Goal: Information Seeking & Learning: Learn about a topic

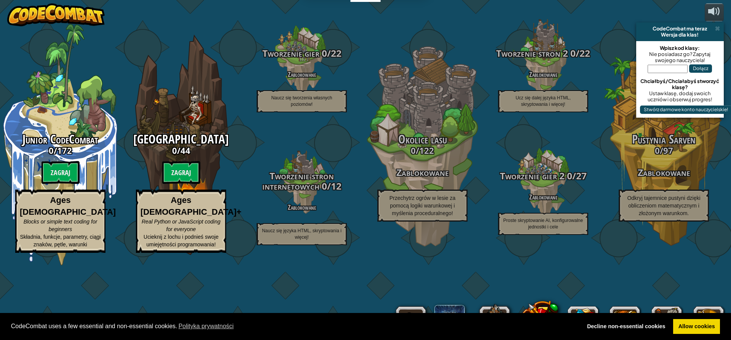
select select "pl"
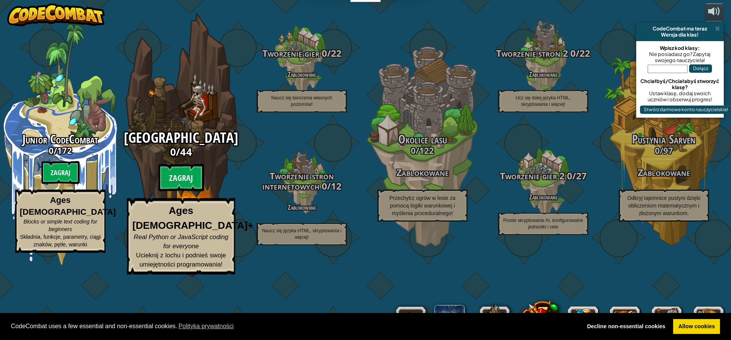
click at [176, 198] on div "Loch Kithgarda 0 / 44 Zagraj Ages [DEMOGRAPHIC_DATA]+ Real Python or JavaScript…" at bounding box center [181, 202] width 145 height 144
select select "pl"
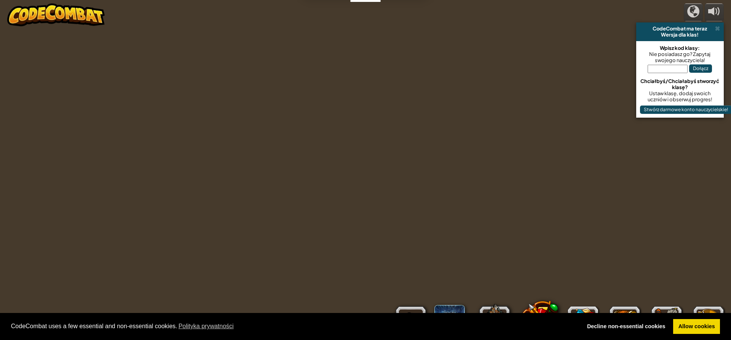
select select "pl"
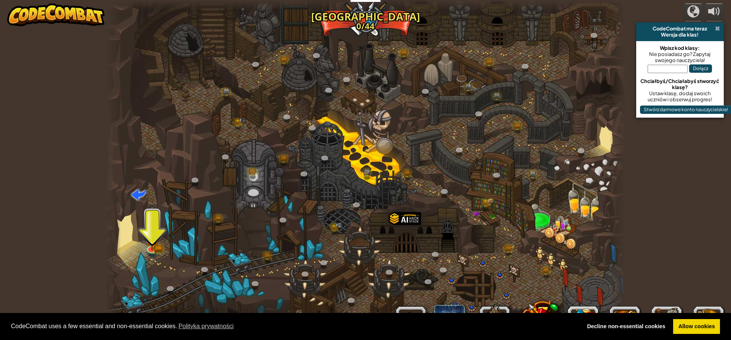
click at [718, 29] on span at bounding box center [717, 29] width 5 height 6
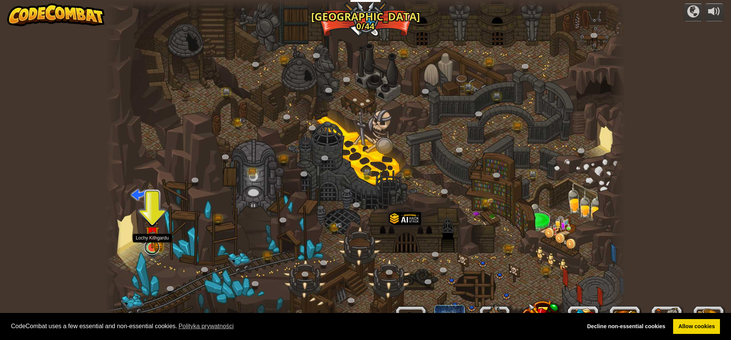
click at [153, 250] on link at bounding box center [151, 246] width 15 height 15
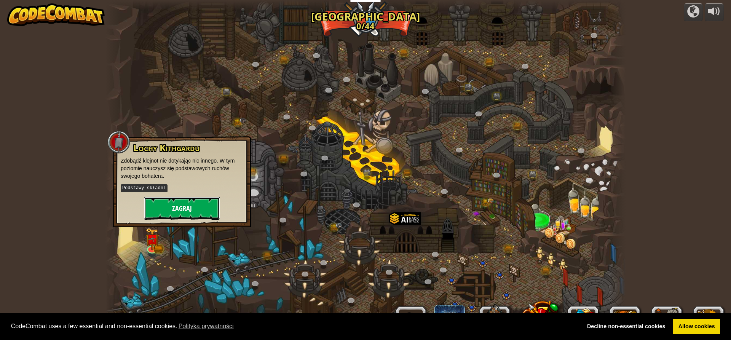
click at [170, 219] on button "Zagraj" at bounding box center [182, 208] width 76 height 23
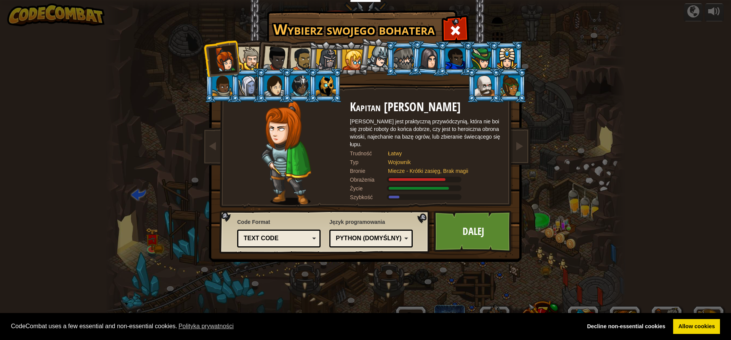
click at [306, 237] on div "Text code" at bounding box center [277, 238] width 66 height 9
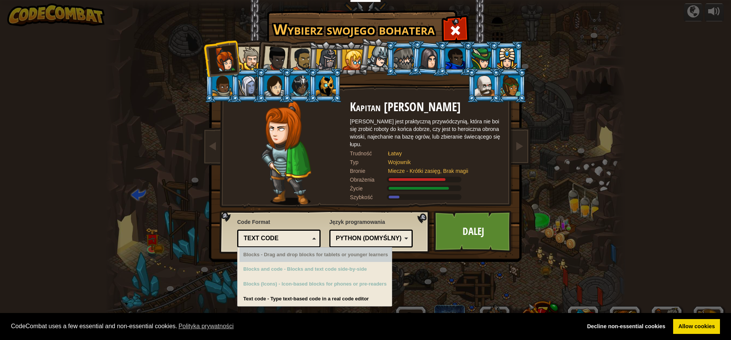
click at [312, 238] on div "Text code" at bounding box center [278, 239] width 73 height 12
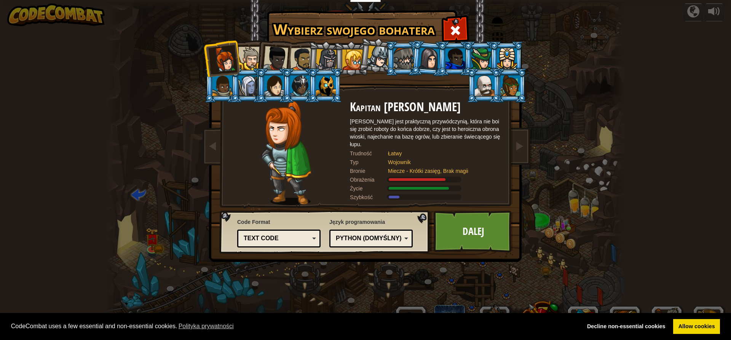
click at [359, 239] on div "Python (Domyślny)" at bounding box center [369, 238] width 66 height 9
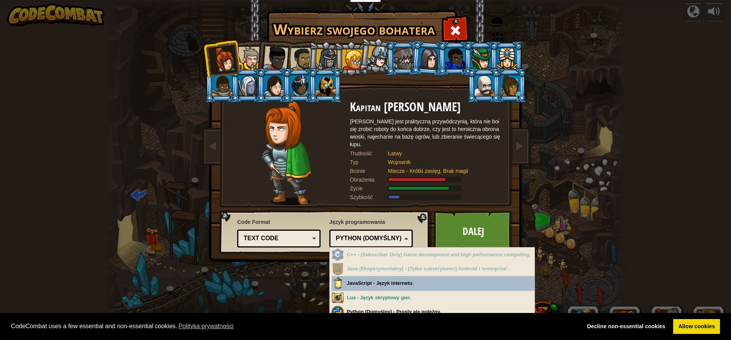
click at [359, 239] on div "Python (Domyślny)" at bounding box center [369, 238] width 66 height 9
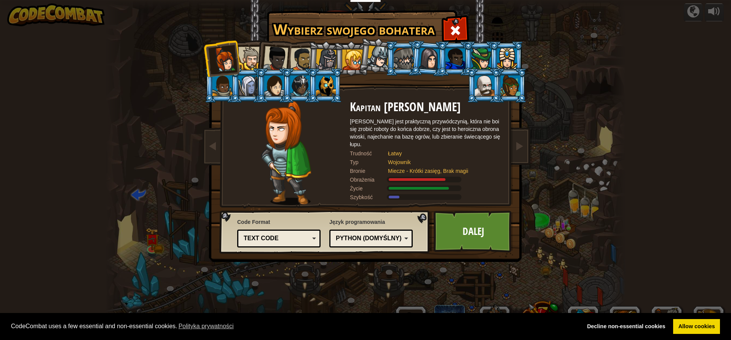
click at [335, 66] on li at bounding box center [351, 58] width 34 height 35
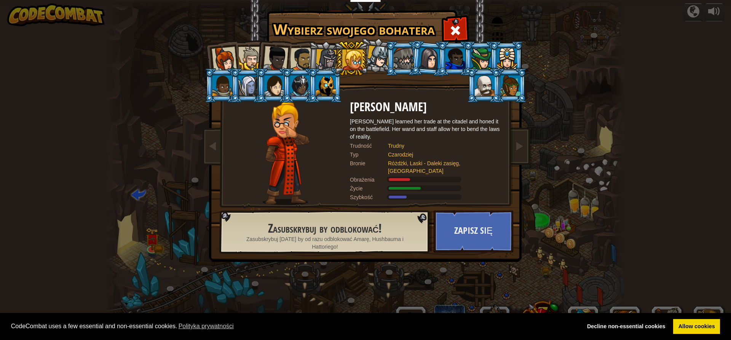
click at [329, 61] on div at bounding box center [327, 60] width 22 height 22
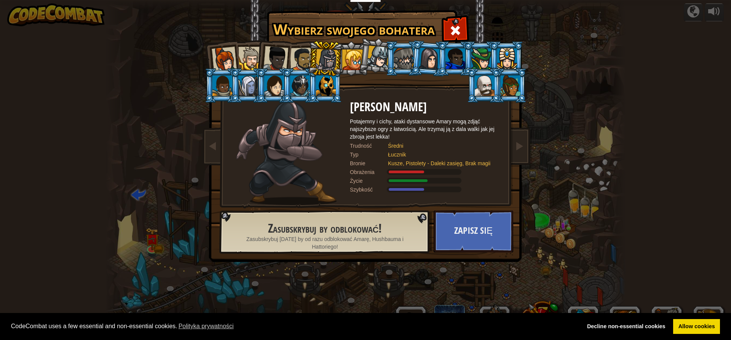
click at [374, 51] on div at bounding box center [378, 57] width 22 height 22
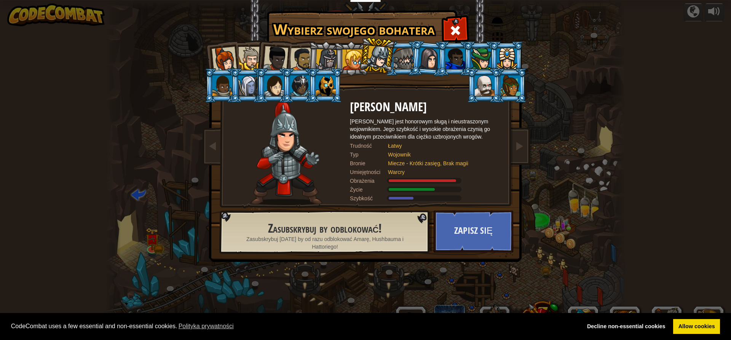
click at [479, 83] on div at bounding box center [485, 85] width 20 height 21
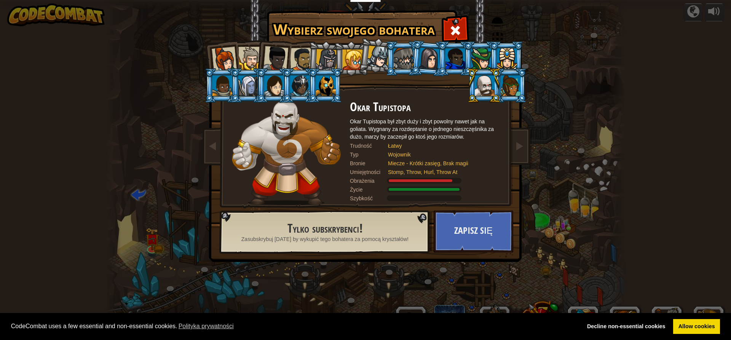
click at [509, 63] on div at bounding box center [507, 58] width 20 height 21
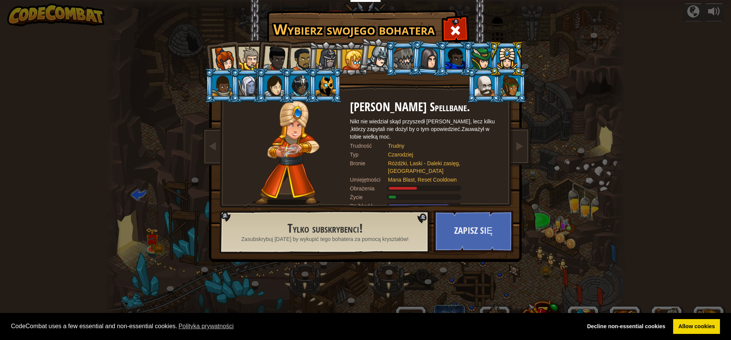
click at [260, 92] on li at bounding box center [273, 85] width 34 height 35
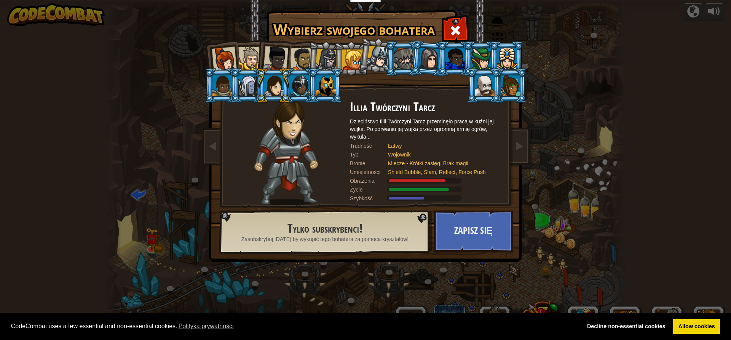
click at [228, 89] on div at bounding box center [222, 85] width 20 height 21
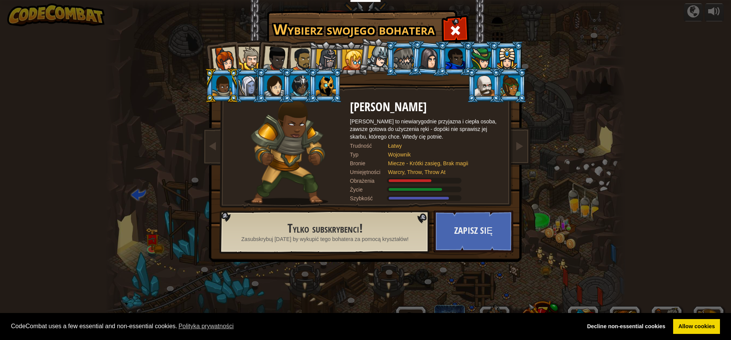
click at [268, 60] on div at bounding box center [275, 58] width 25 height 25
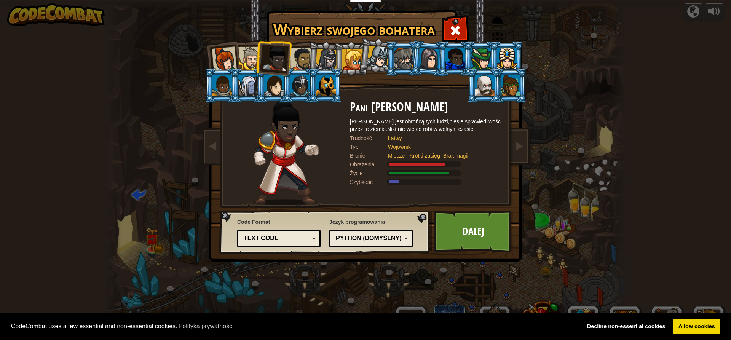
click at [331, 57] on div at bounding box center [327, 60] width 22 height 22
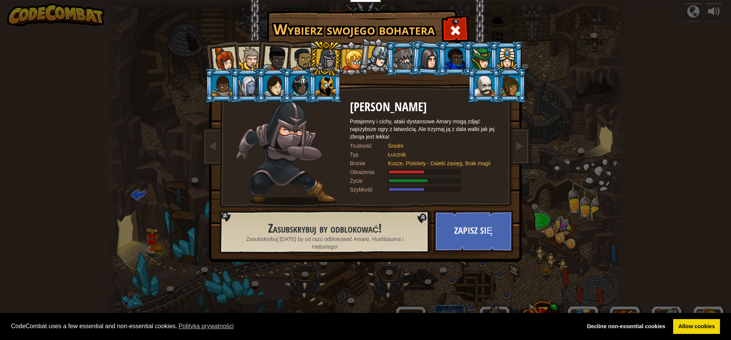
click at [357, 64] on div at bounding box center [352, 59] width 21 height 21
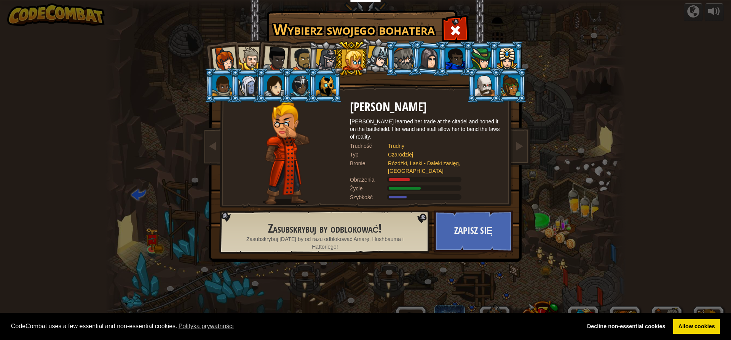
click at [380, 61] on div at bounding box center [378, 57] width 22 height 22
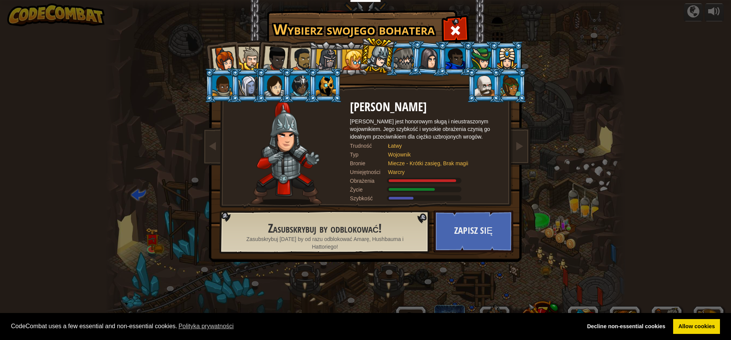
click at [396, 59] on div at bounding box center [404, 58] width 20 height 21
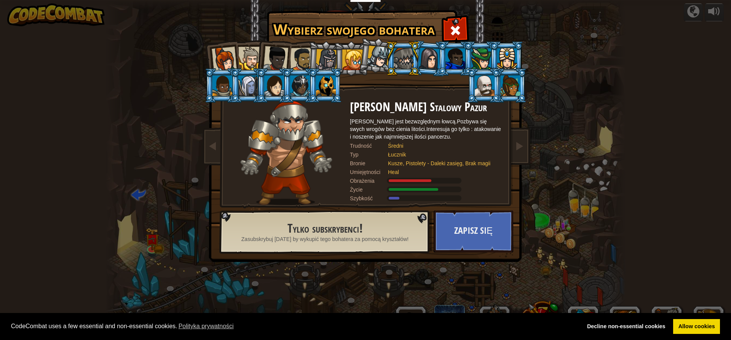
click at [426, 59] on div at bounding box center [429, 59] width 21 height 22
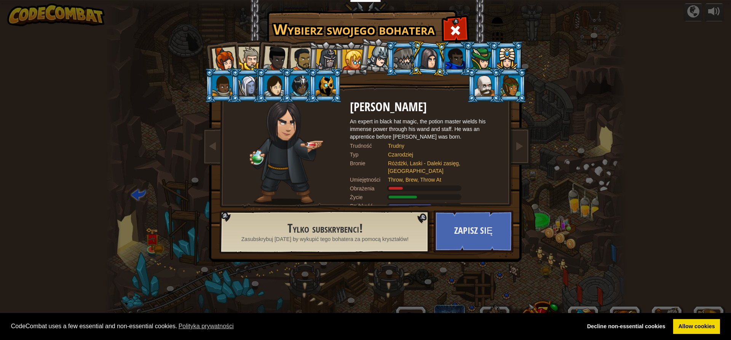
click at [450, 62] on div at bounding box center [455, 58] width 20 height 21
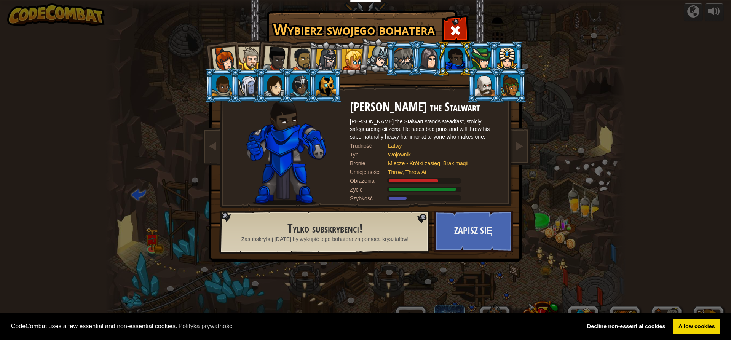
click at [472, 65] on div at bounding box center [481, 58] width 20 height 21
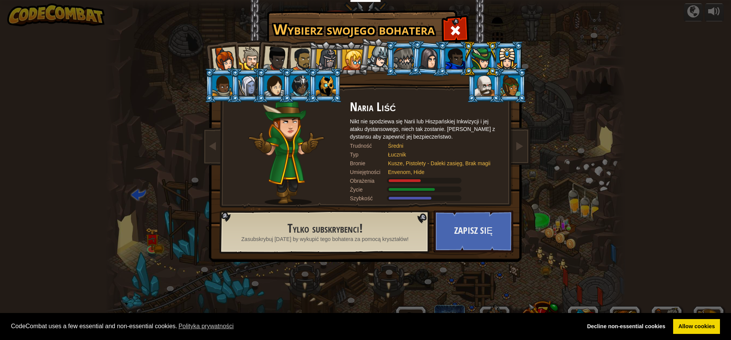
click at [281, 82] on div at bounding box center [274, 85] width 20 height 21
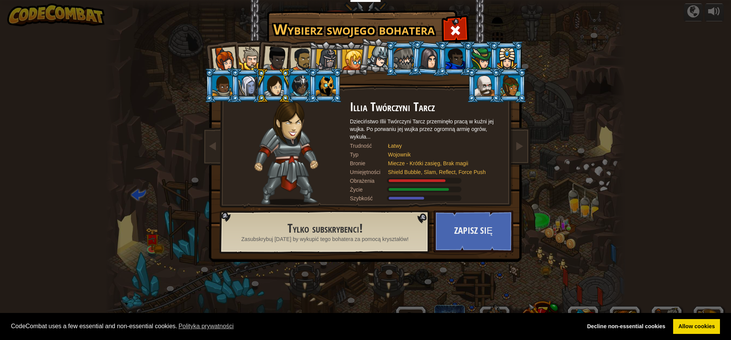
click at [290, 81] on li at bounding box center [273, 85] width 34 height 35
click at [308, 81] on div at bounding box center [300, 85] width 20 height 21
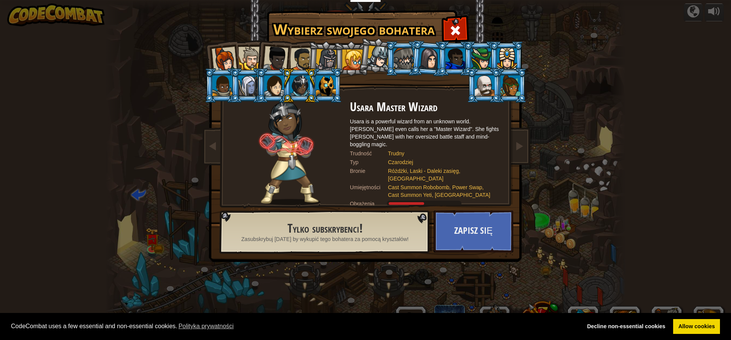
click at [274, 80] on div at bounding box center [274, 85] width 20 height 21
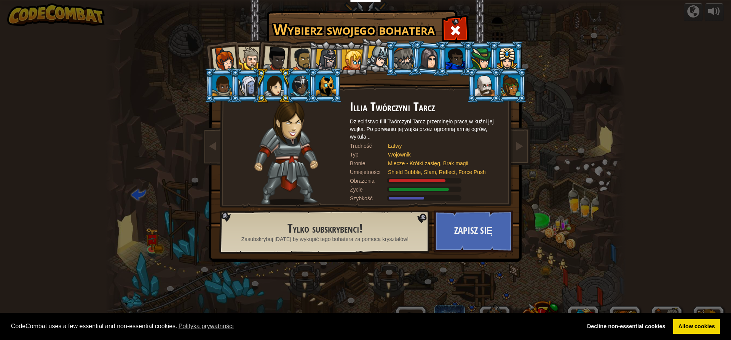
click at [298, 87] on div at bounding box center [300, 85] width 20 height 21
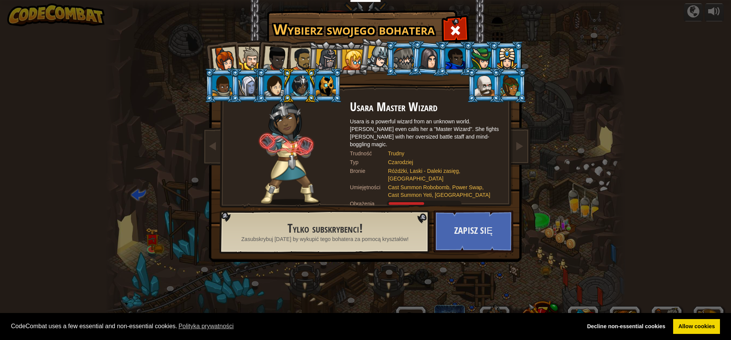
click at [329, 88] on div at bounding box center [326, 85] width 20 height 21
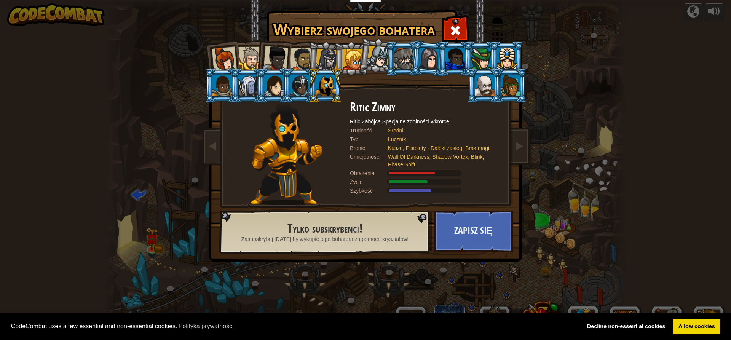
click at [254, 88] on div at bounding box center [248, 85] width 20 height 21
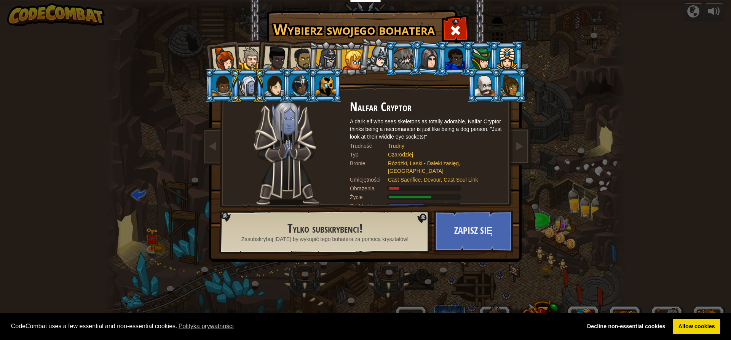
click at [229, 87] on div at bounding box center [222, 85] width 20 height 21
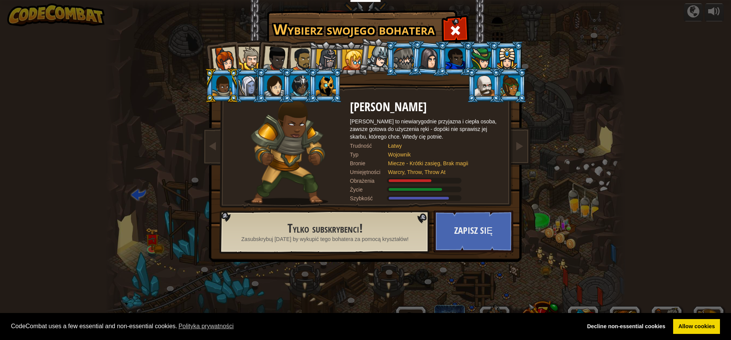
click at [514, 58] on div at bounding box center [507, 58] width 20 height 21
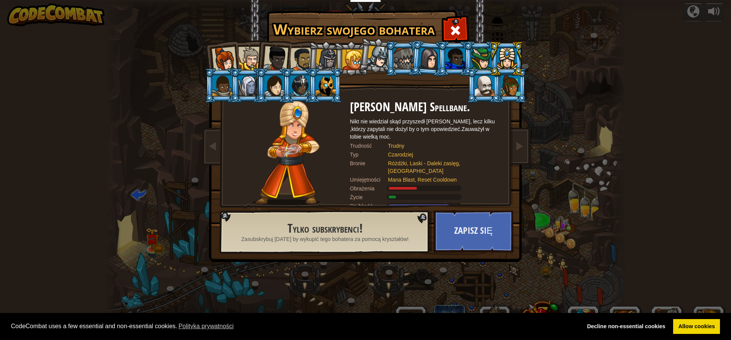
click at [505, 89] on div at bounding box center [511, 85] width 20 height 21
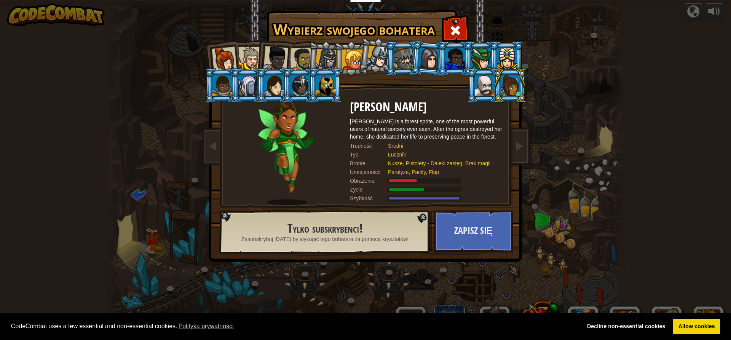
click at [474, 89] on li at bounding box center [484, 85] width 34 height 35
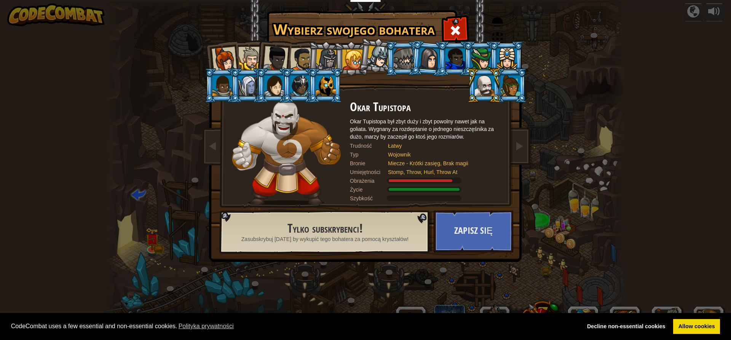
click at [458, 64] on div at bounding box center [455, 58] width 20 height 21
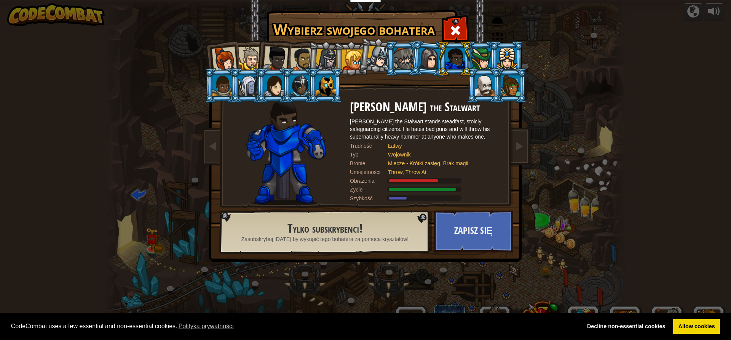
click at [452, 65] on div at bounding box center [455, 58] width 20 height 21
click at [428, 62] on div at bounding box center [429, 59] width 21 height 22
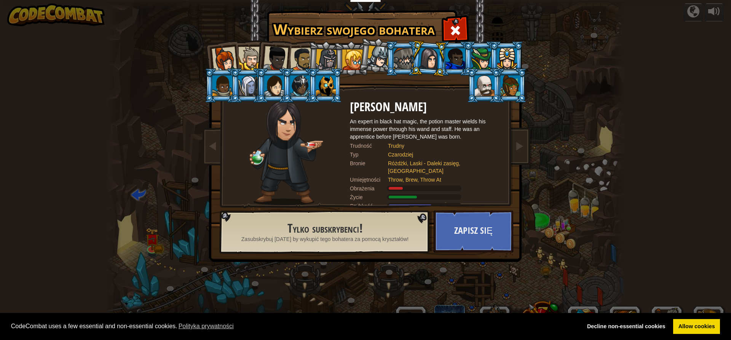
click at [402, 59] on div at bounding box center [404, 58] width 20 height 21
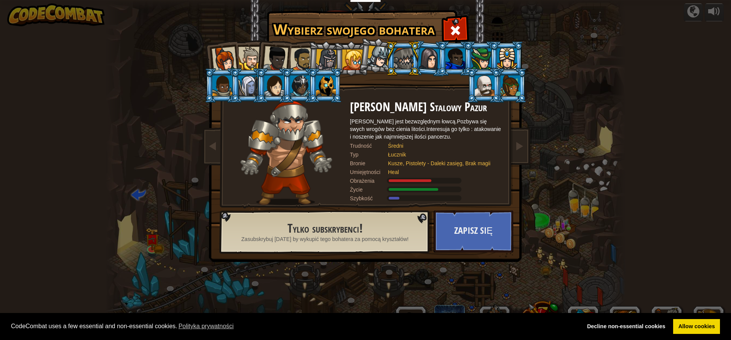
click at [380, 60] on div at bounding box center [378, 57] width 22 height 22
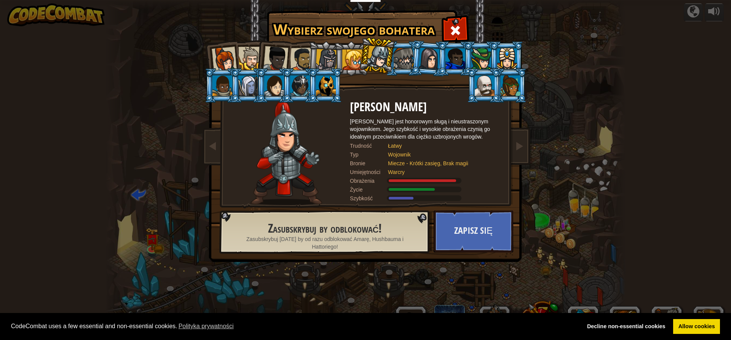
click at [355, 61] on div at bounding box center [352, 59] width 21 height 21
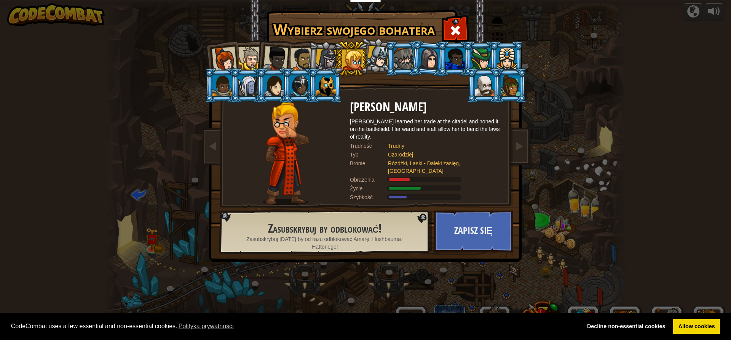
click at [337, 62] on li at bounding box center [351, 58] width 34 height 35
click at [333, 63] on div at bounding box center [327, 60] width 22 height 22
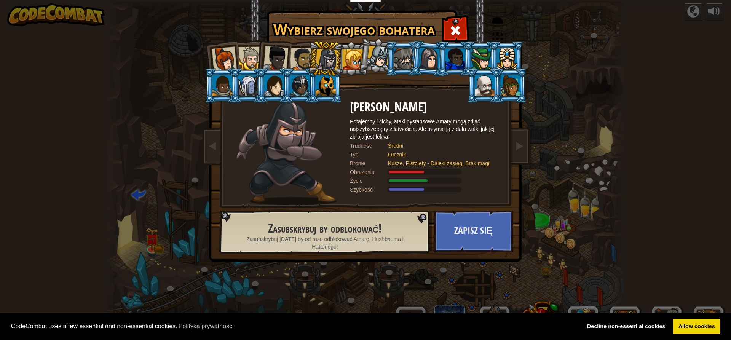
click at [297, 59] on div at bounding box center [302, 60] width 24 height 24
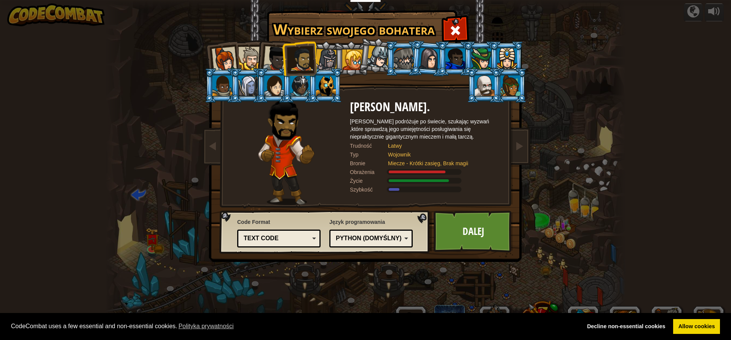
click at [270, 60] on div at bounding box center [275, 58] width 25 height 25
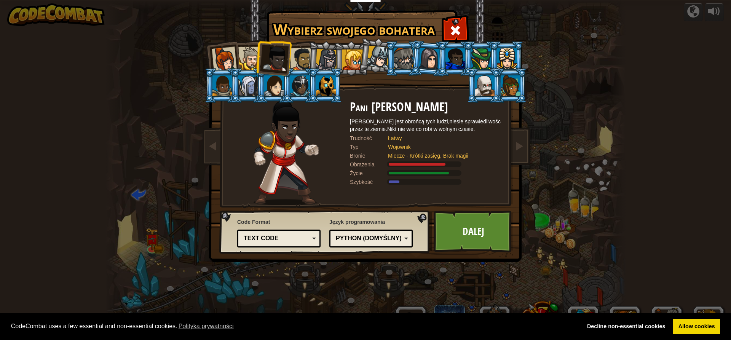
click at [256, 60] on li at bounding box center [273, 56] width 37 height 37
click at [252, 60] on div at bounding box center [249, 58] width 23 height 23
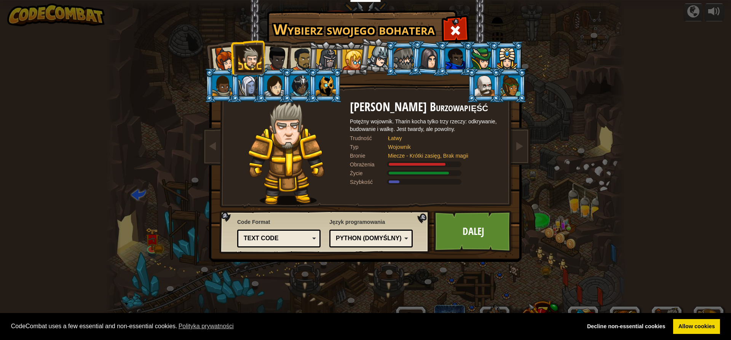
click at [220, 61] on div at bounding box center [224, 59] width 25 height 25
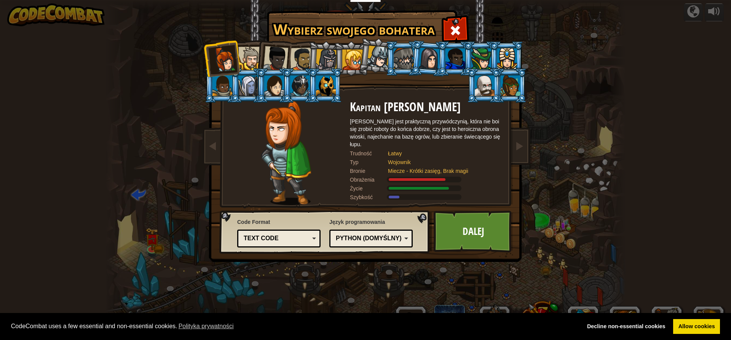
click at [227, 78] on div at bounding box center [222, 85] width 20 height 21
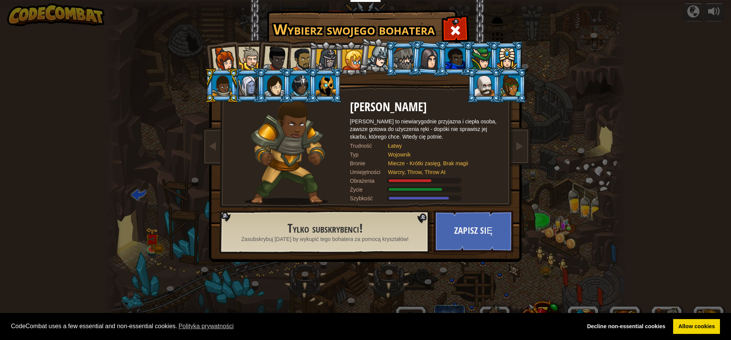
click at [236, 57] on li at bounding box center [221, 58] width 37 height 37
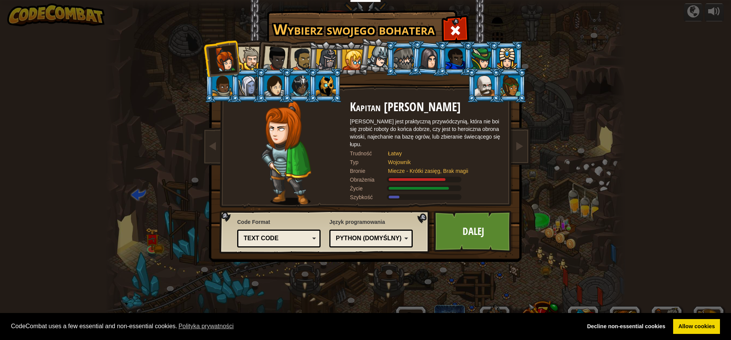
click at [307, 53] on div at bounding box center [302, 60] width 24 height 24
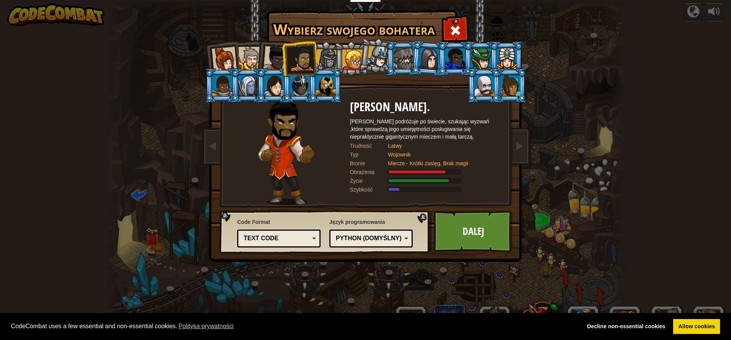
click at [277, 58] on div at bounding box center [275, 58] width 25 height 25
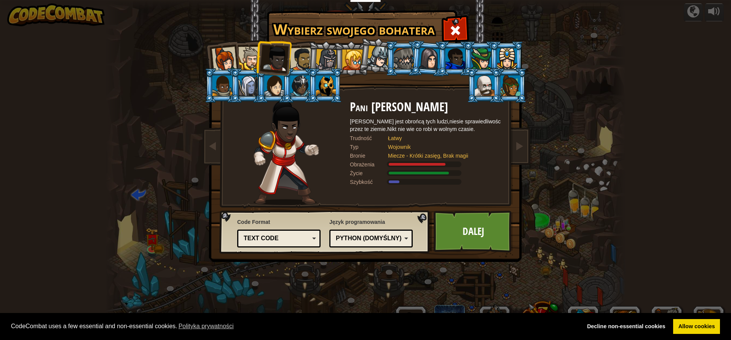
click at [247, 61] on div at bounding box center [249, 58] width 23 height 23
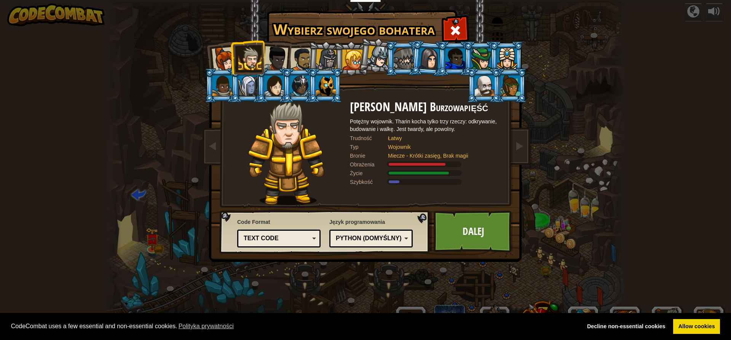
click at [205, 59] on li at bounding box center [221, 58] width 37 height 37
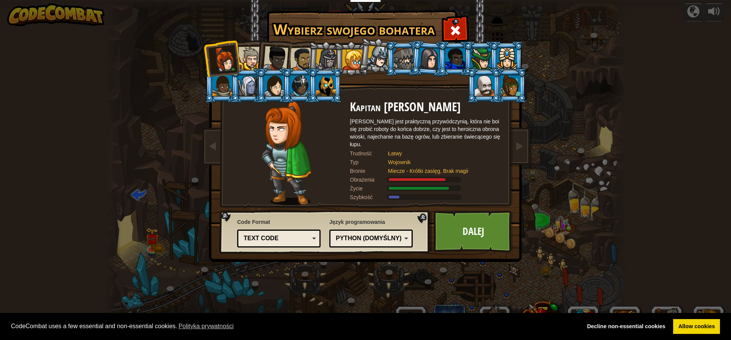
click at [252, 55] on div at bounding box center [249, 58] width 23 height 23
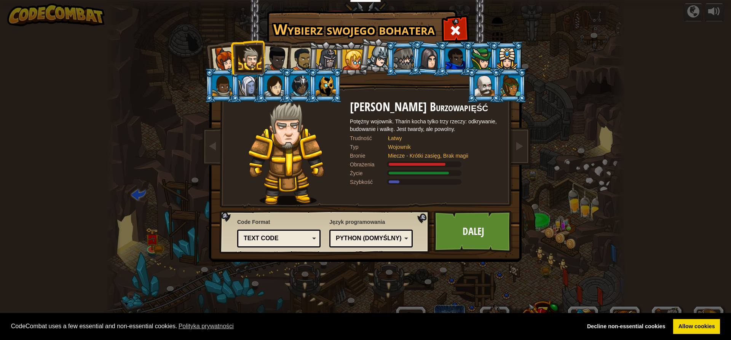
click at [295, 57] on div at bounding box center [302, 60] width 24 height 24
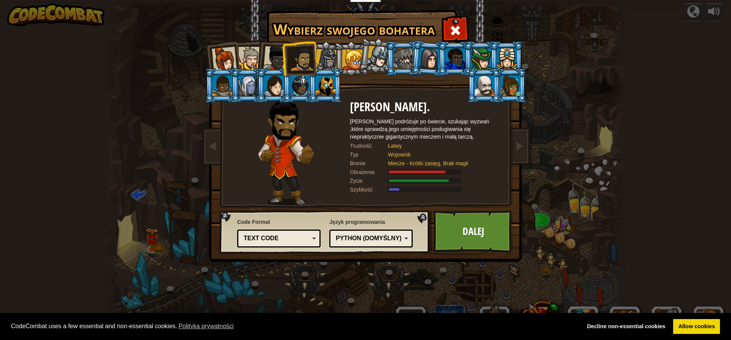
click at [279, 59] on div at bounding box center [275, 58] width 25 height 25
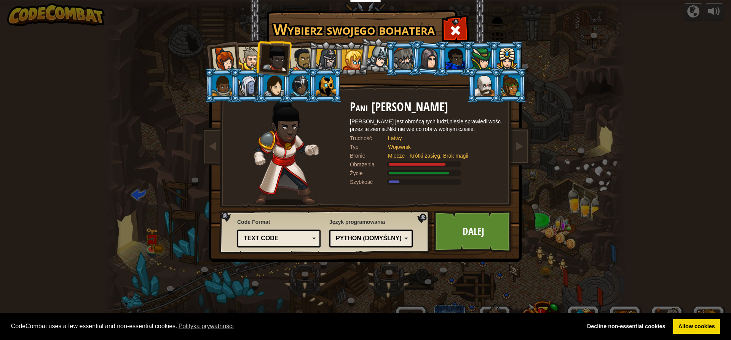
click at [234, 62] on div at bounding box center [224, 59] width 25 height 25
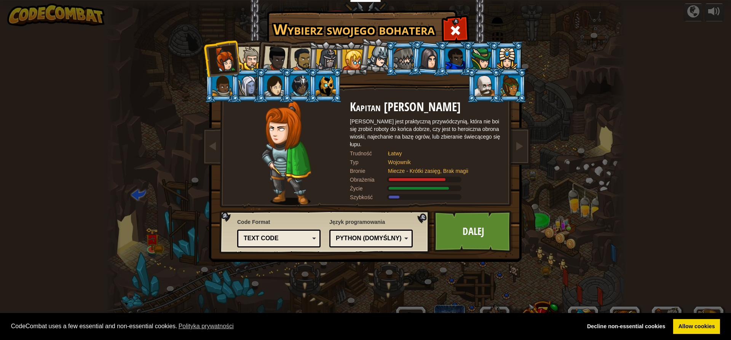
click at [240, 54] on div at bounding box center [249, 58] width 23 height 23
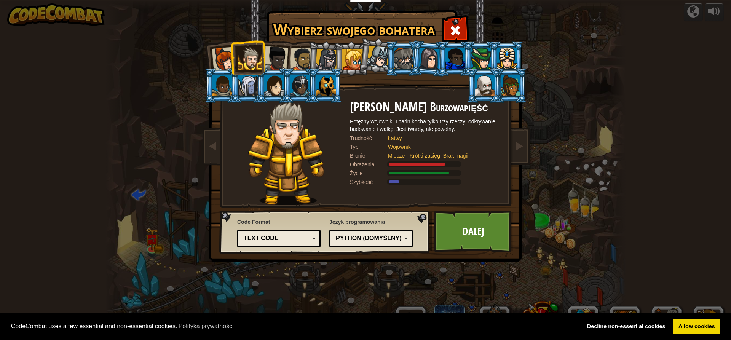
click at [287, 54] on div at bounding box center [275, 58] width 25 height 25
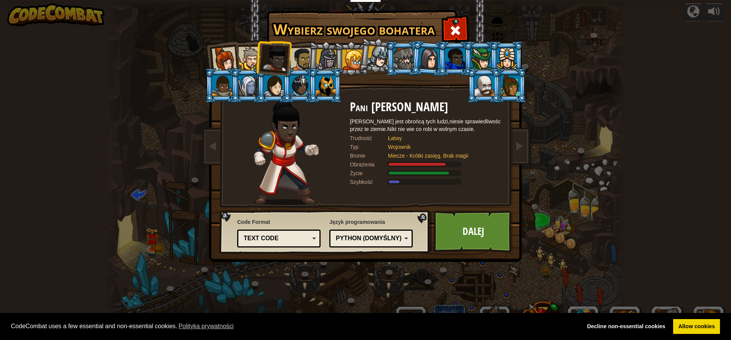
click at [298, 53] on div at bounding box center [302, 60] width 24 height 24
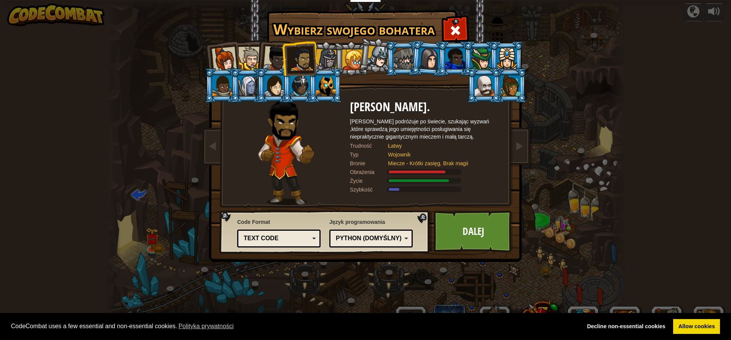
click at [279, 52] on div at bounding box center [275, 58] width 25 height 25
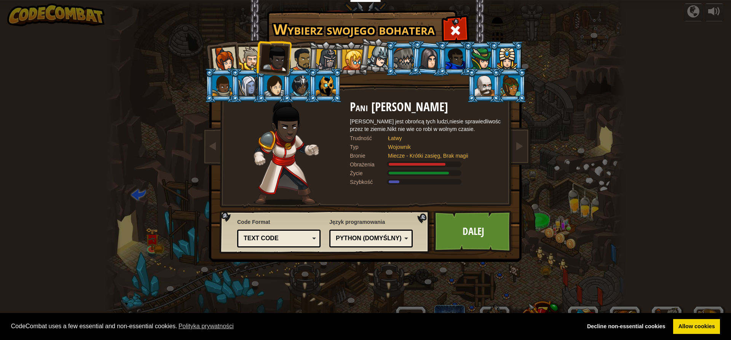
click at [294, 51] on div at bounding box center [302, 60] width 24 height 24
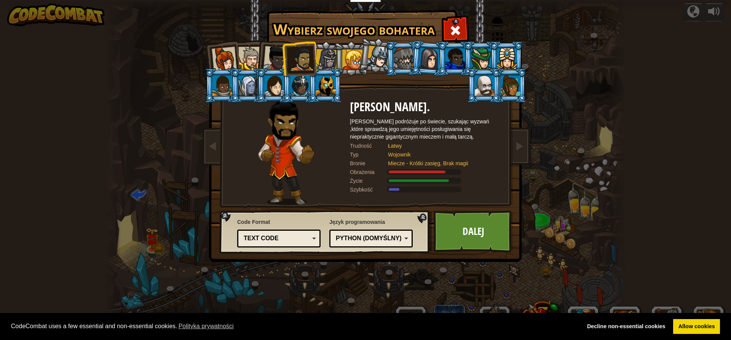
click at [241, 55] on div at bounding box center [249, 58] width 23 height 23
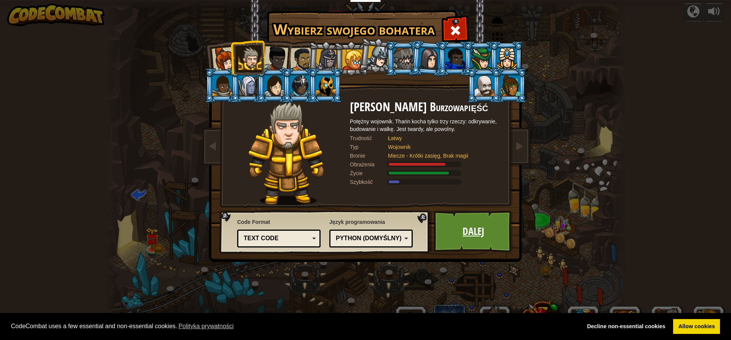
click at [450, 233] on link "Dalej" at bounding box center [474, 232] width 80 height 42
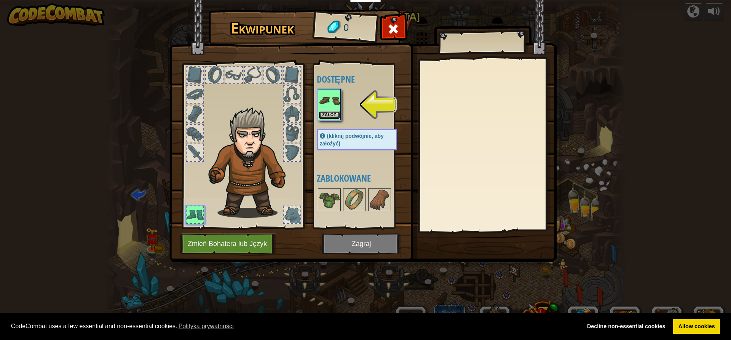
click at [322, 113] on button "Załóż" at bounding box center [329, 115] width 21 height 8
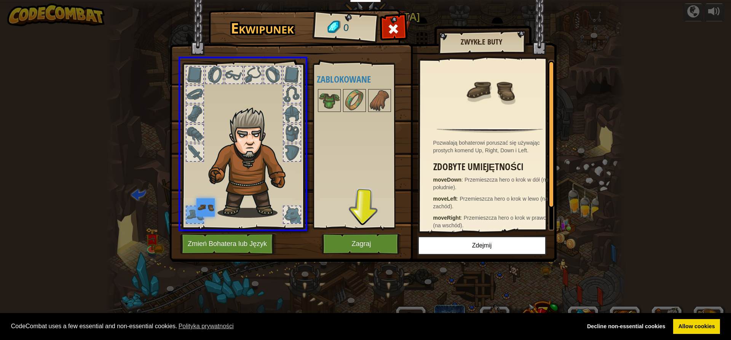
drag, startPoint x: 201, startPoint y: 212, endPoint x: 210, endPoint y: 212, distance: 8.4
click at [210, 212] on img at bounding box center [205, 207] width 18 height 18
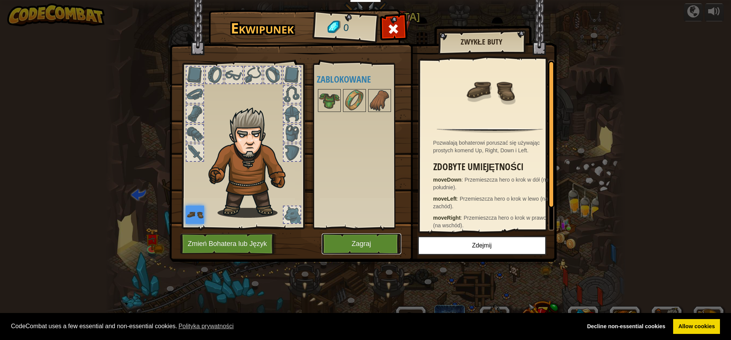
click at [333, 244] on button "Zagraj" at bounding box center [362, 243] width 80 height 21
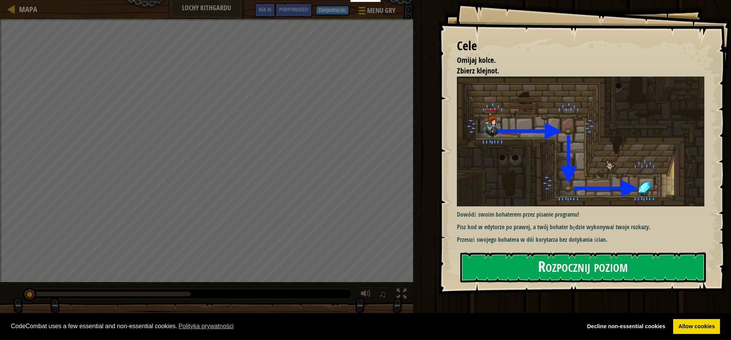
click at [507, 306] on div at bounding box center [583, 298] width 246 height 17
click at [531, 257] on button "Rozpocznij poziom" at bounding box center [583, 267] width 246 height 30
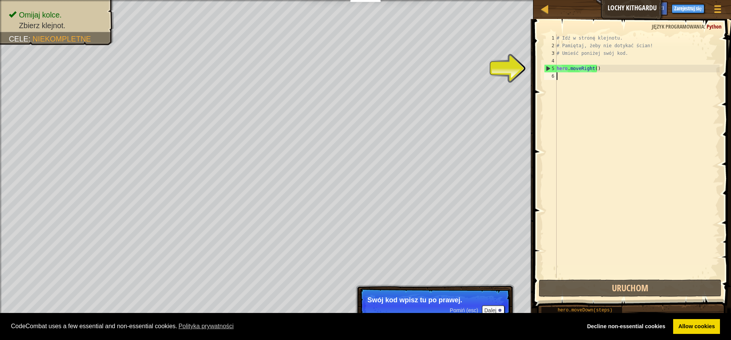
click at [574, 78] on div "# Idź w stronę klejnotu. # Pamiętaj, żeby nie dotykać ścian! # Umieść poniżej s…" at bounding box center [637, 163] width 164 height 259
click at [574, 65] on div "# Idź w stronę klejnotu. # Pamiętaj, żeby nie dotykać ścian! # Umieść poniżej s…" at bounding box center [637, 163] width 164 height 259
type textarea "hero.moveRight()"
click at [596, 68] on div "# Idź w stronę klejnotu. # Pamiętaj, żeby nie dotykać ścian! # Umieść poniżej s…" at bounding box center [637, 163] width 164 height 259
click at [578, 81] on div "# Idź w stronę klejnotu. # Pamiętaj, żeby nie dotykać ścian! # Umieść poniżej s…" at bounding box center [637, 163] width 164 height 259
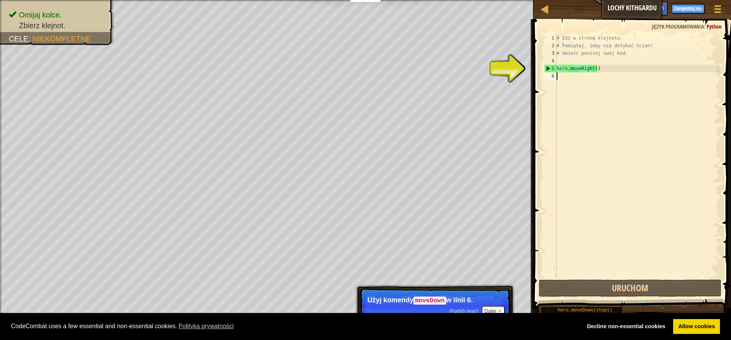
scroll to position [3, 0]
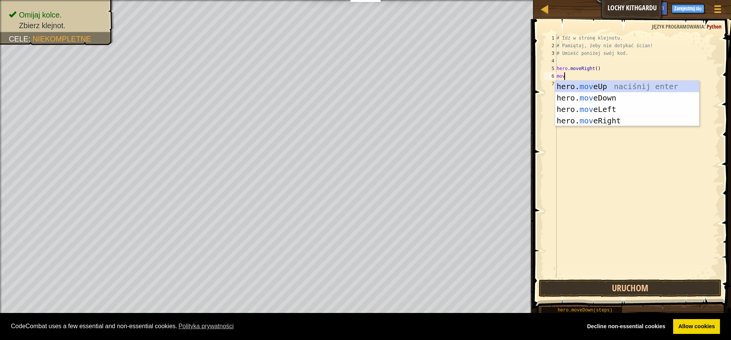
type textarea "move"
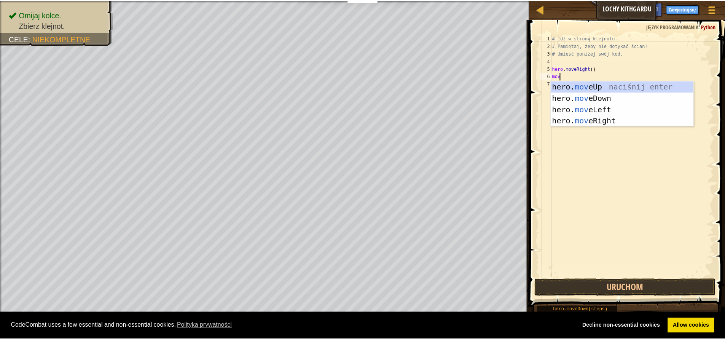
scroll to position [3, 0]
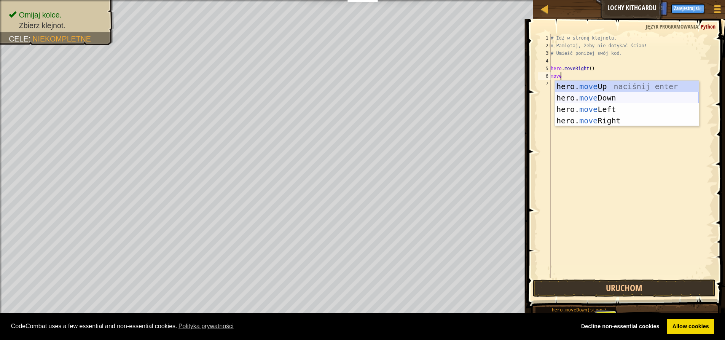
click at [582, 93] on div "hero. move Up naciśnij enter hero. move Down naciśnij enter hero. move Left nac…" at bounding box center [627, 115] width 144 height 69
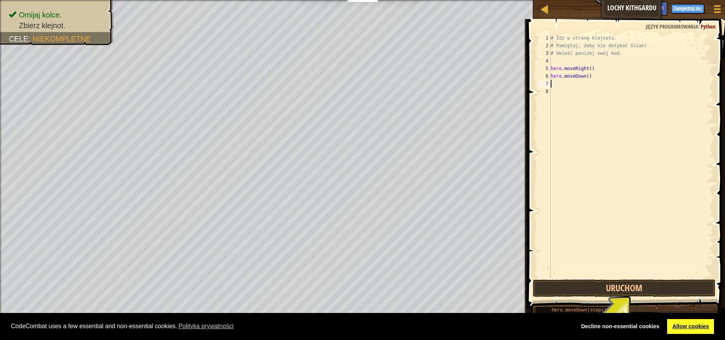
scroll to position [0, 0]
click at [681, 322] on link "Allow cookies" at bounding box center [690, 326] width 47 height 15
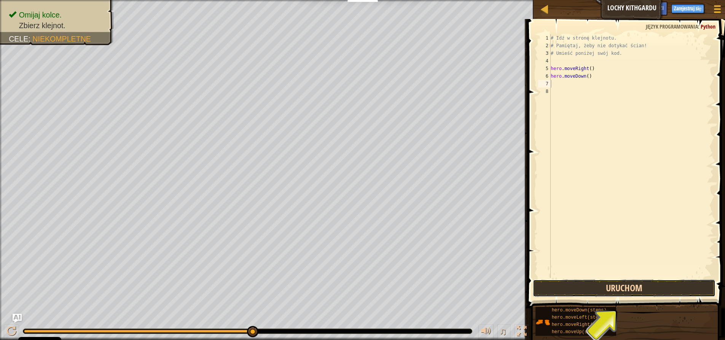
click at [641, 288] on button "Uruchom" at bounding box center [624, 288] width 183 height 18
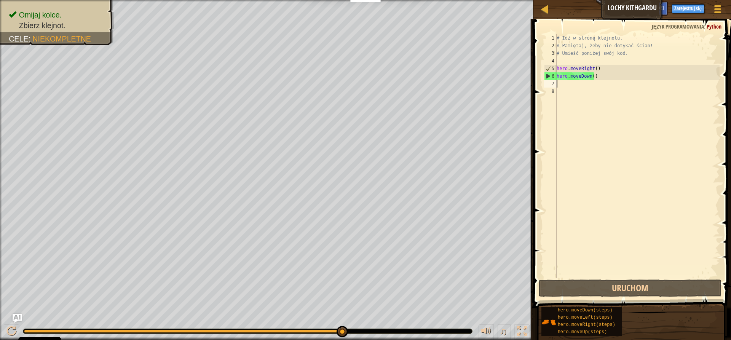
click at [565, 86] on div "# Idź w stronę klejnotu. # Pamiętaj, żeby nie dotykać ścian! # Umieść poniżej s…" at bounding box center [637, 163] width 164 height 259
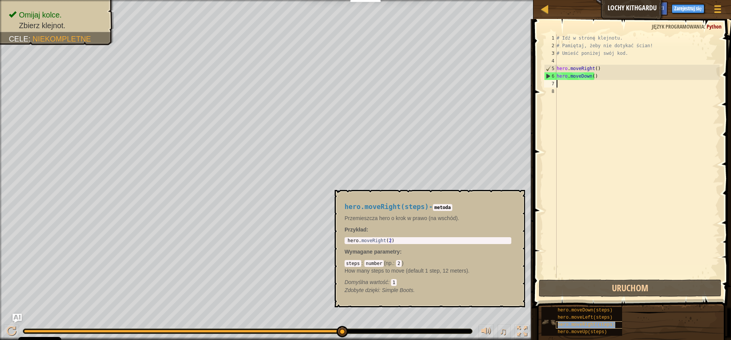
click at [591, 324] on span "hero.moveRight(steps)" at bounding box center [586, 324] width 57 height 5
type textarea "hero.moveRight(steps)"
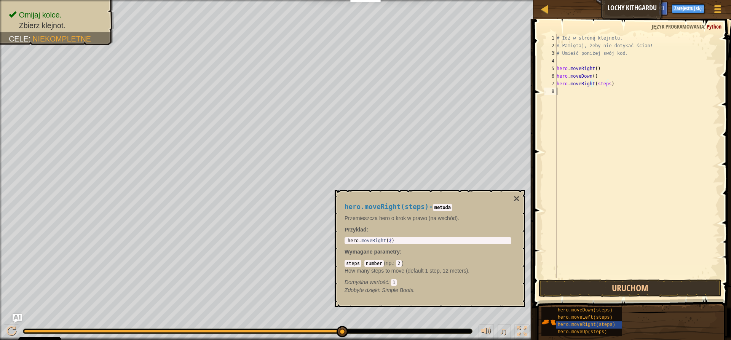
click at [597, 92] on div "# Idź w stronę klejnotu. # Pamiętaj, żeby nie dotykać ścian! # Umieść poniżej s…" at bounding box center [637, 163] width 164 height 259
click at [516, 199] on button "×" at bounding box center [517, 198] width 6 height 11
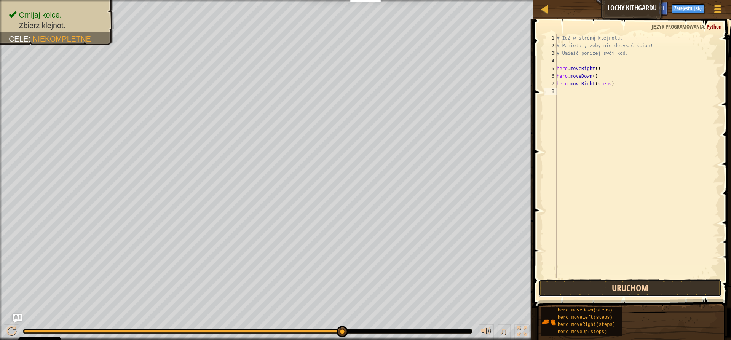
click at [545, 292] on button "Uruchom" at bounding box center [630, 288] width 183 height 18
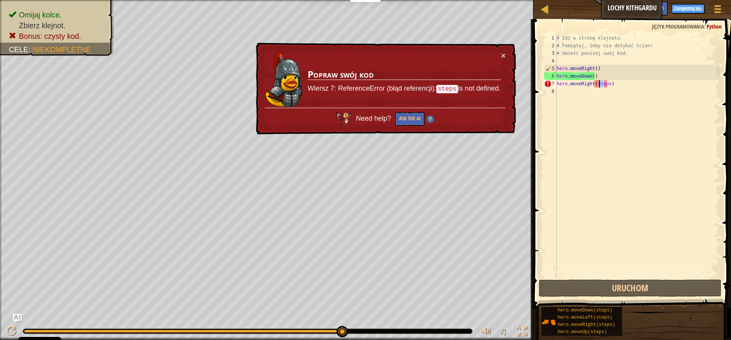
drag, startPoint x: 604, startPoint y: 85, endPoint x: 598, endPoint y: 84, distance: 5.5
click at [598, 84] on div "# Idź w stronę klejnotu. # Pamiętaj, żeby nie dotykać ścian! # Umieść poniżej s…" at bounding box center [637, 163] width 164 height 259
drag, startPoint x: 606, startPoint y: 83, endPoint x: 595, endPoint y: 85, distance: 11.5
click at [595, 85] on div "# Idź w stronę klejnotu. # Pamiętaj, żeby nie dotykać ścian! # Umieść poniżej s…" at bounding box center [637, 163] width 164 height 259
type textarea "hero.moveRight()"
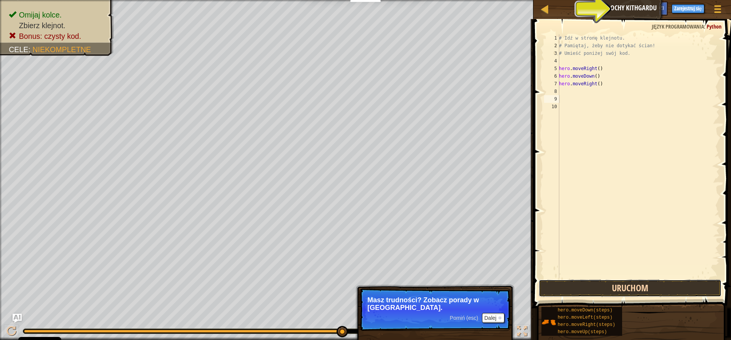
click at [608, 286] on button "Uruchom" at bounding box center [630, 288] width 183 height 18
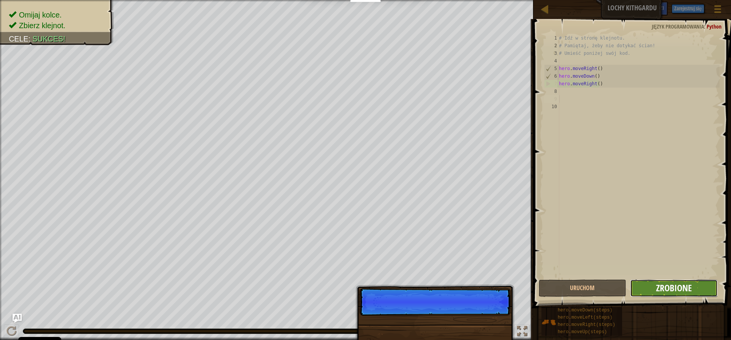
click at [682, 285] on span "Zrobione" at bounding box center [674, 288] width 36 height 12
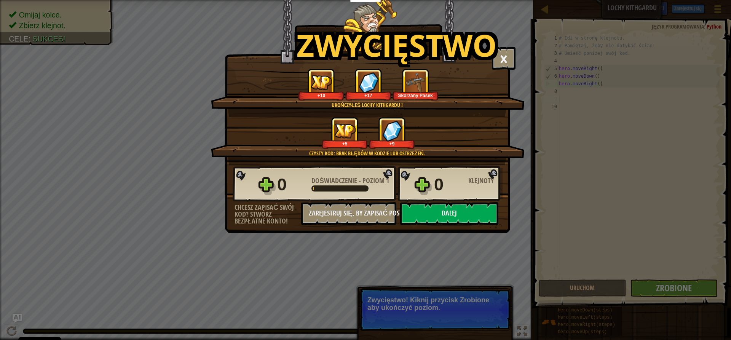
click at [270, 189] on div "0 Doświadczenie - Poziom 1 0 Klejnoty" at bounding box center [368, 184] width 270 height 37
click at [266, 188] on div "0 Doświadczenie - Poziom 1 0 Klejnoty" at bounding box center [368, 184] width 270 height 37
drag, startPoint x: 270, startPoint y: 186, endPoint x: 394, endPoint y: 183, distance: 124.2
click at [284, 184] on div "0 Doświadczenie - Poziom 1 0 Klejnoty" at bounding box center [368, 184] width 270 height 37
click at [422, 183] on div "0 Doświadczenie - Poziom 1 0 Klejnoty" at bounding box center [368, 184] width 270 height 37
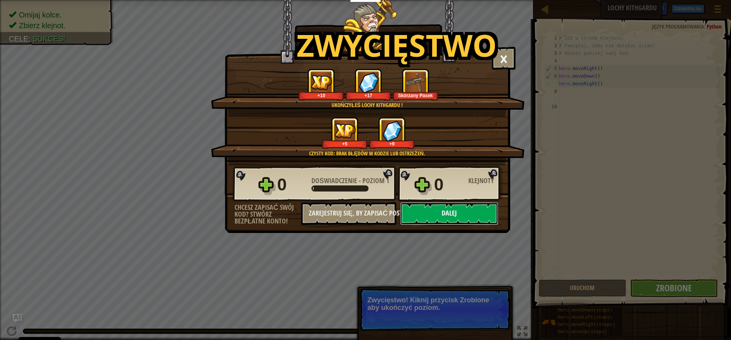
click at [442, 219] on button "Dalej" at bounding box center [449, 213] width 98 height 23
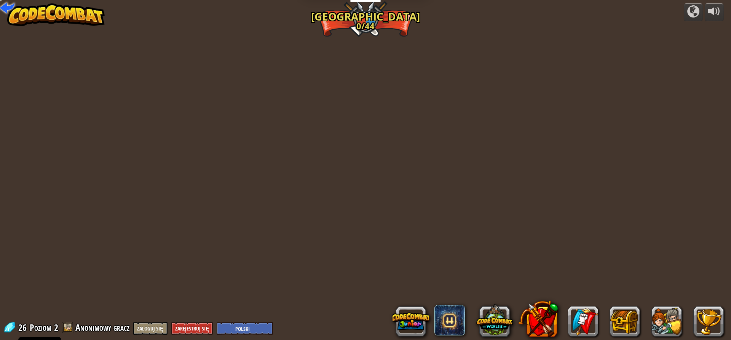
select select "pl"
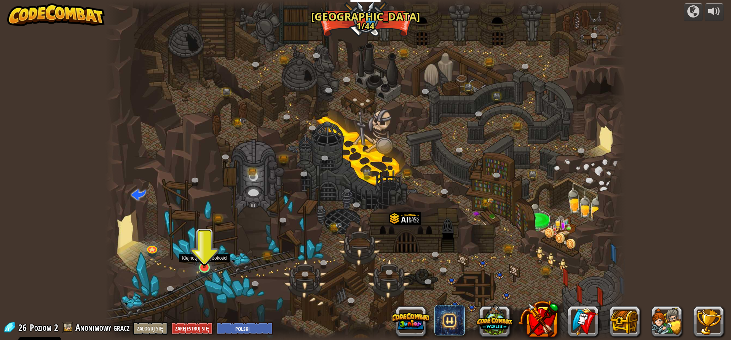
click at [200, 266] on img at bounding box center [205, 253] width 14 height 32
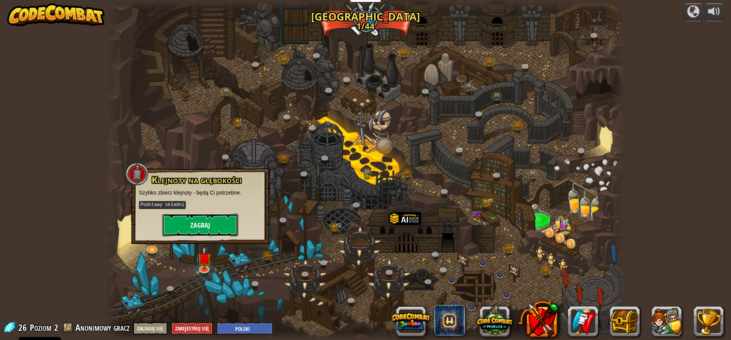
click at [194, 226] on button "Zagraj" at bounding box center [200, 225] width 76 height 23
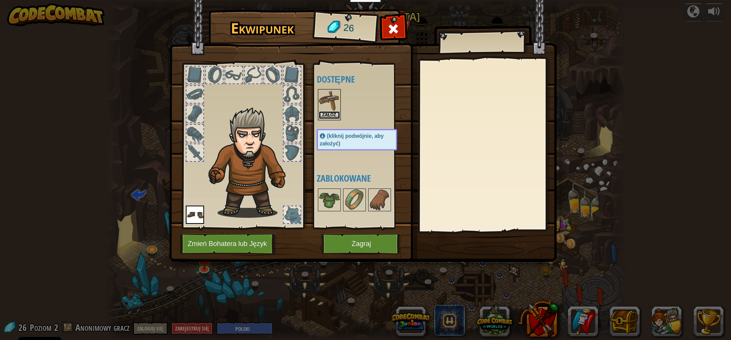
click at [325, 115] on button "Załóż" at bounding box center [329, 115] width 21 height 8
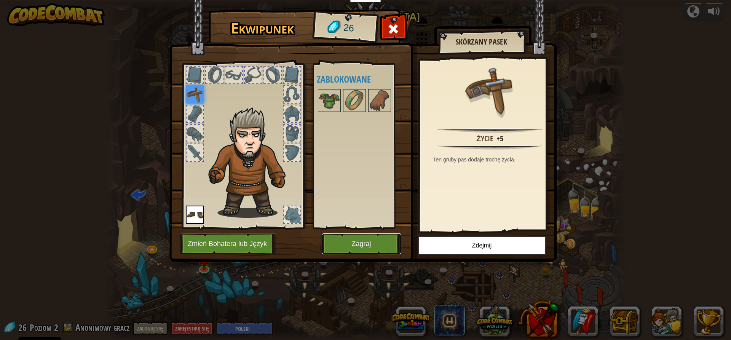
click at [377, 246] on button "Zagraj" at bounding box center [362, 243] width 80 height 21
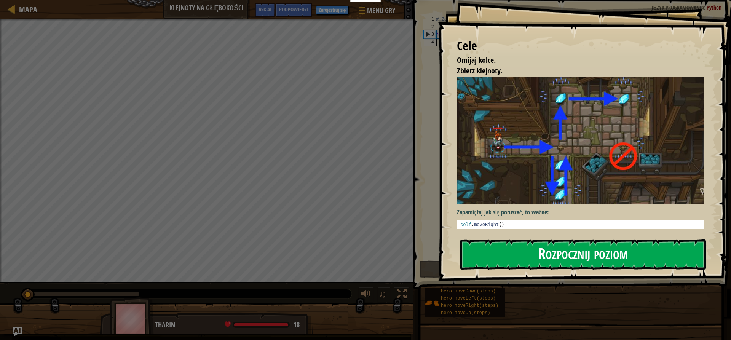
click at [539, 243] on button "Rozpocznij poziom" at bounding box center [583, 254] width 246 height 30
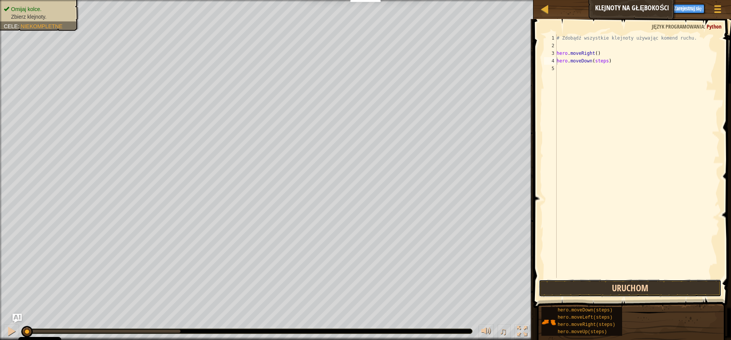
click at [606, 290] on button "Uruchom" at bounding box center [630, 288] width 183 height 18
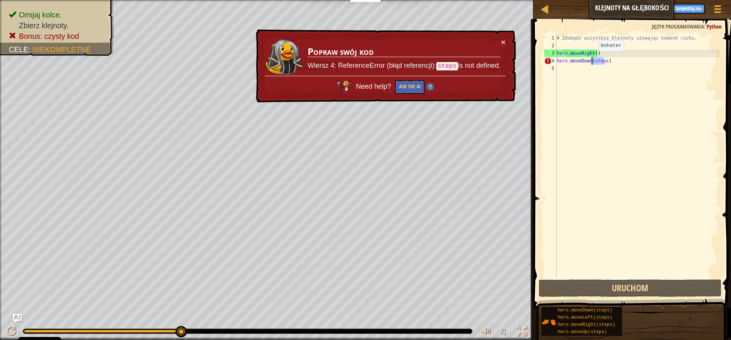
drag, startPoint x: 604, startPoint y: 61, endPoint x: 592, endPoint y: 59, distance: 12.3
click at [592, 59] on div "# Zdobądź wszystkie klejnoty używając komend ruchu. hero . moveRight ( ) hero .…" at bounding box center [637, 163] width 164 height 259
type textarea "hero.moveDown()"
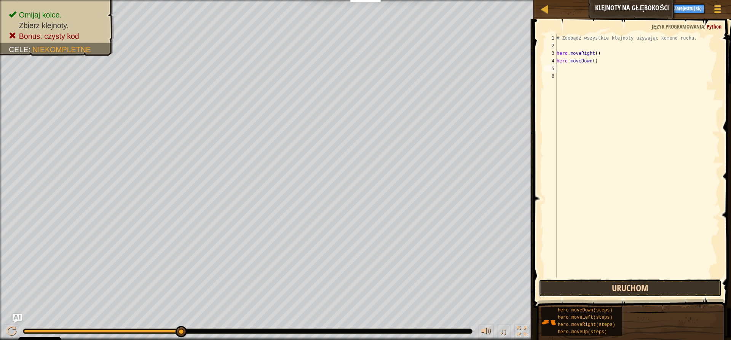
click at [555, 287] on button "Uruchom" at bounding box center [630, 288] width 183 height 18
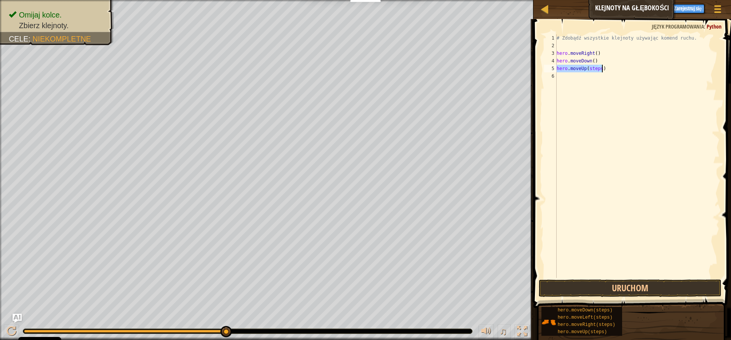
click at [597, 67] on div "# Zdobądź wszystkie klejnoty używając komend ruchu. hero . moveRight ( ) hero .…" at bounding box center [637, 156] width 164 height 244
drag, startPoint x: 598, startPoint y: 68, endPoint x: 587, endPoint y: 67, distance: 11.9
click at [587, 67] on div "# Zdobądź wszystkie klejnoty używając komend ruchu. hero . moveRight ( ) hero .…" at bounding box center [637, 163] width 164 height 259
type textarea "hero.moveUp()"
click at [606, 74] on div "# Zdobądź wszystkie klejnoty używając komend ruchu. hero . moveRight ( ) hero .…" at bounding box center [637, 156] width 164 height 244
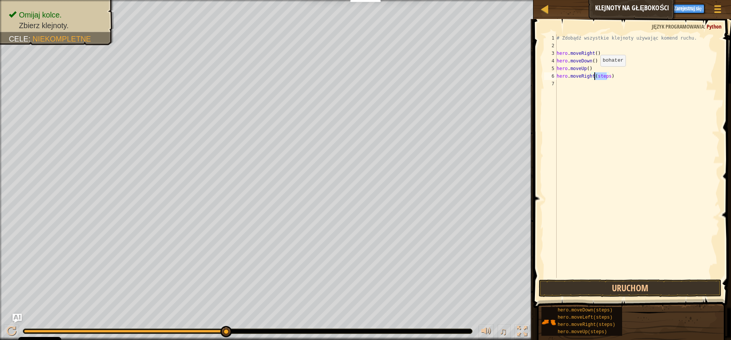
drag, startPoint x: 606, startPoint y: 76, endPoint x: 594, endPoint y: 74, distance: 12.4
click at [594, 74] on div "# Zdobądź wszystkie klejnoty używając komend ruchu. hero . moveRight ( ) hero .…" at bounding box center [637, 163] width 164 height 259
type textarea "hero.moveRight()"
click at [657, 285] on button "Uruchom" at bounding box center [630, 288] width 183 height 18
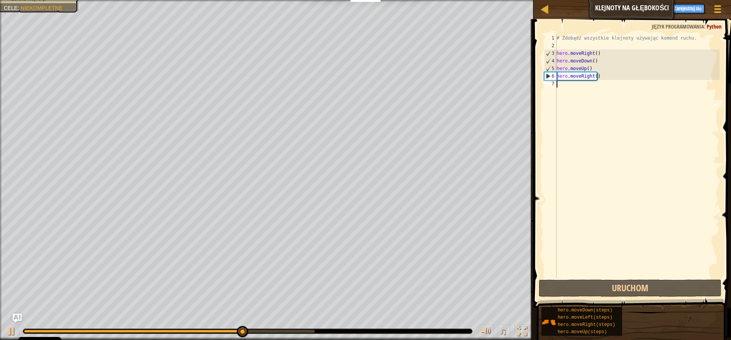
drag, startPoint x: 605, startPoint y: 80, endPoint x: 601, endPoint y: 89, distance: 10.6
click at [601, 89] on div "# Zdobądź wszystkie klejnoty używając komend ruchu. hero . moveRight ( ) hero .…" at bounding box center [637, 163] width 164 height 259
click at [605, 79] on div "# Zdobądź wszystkie klejnoty używając komend ruchu. hero . moveRight ( ) hero .…" at bounding box center [637, 163] width 164 height 259
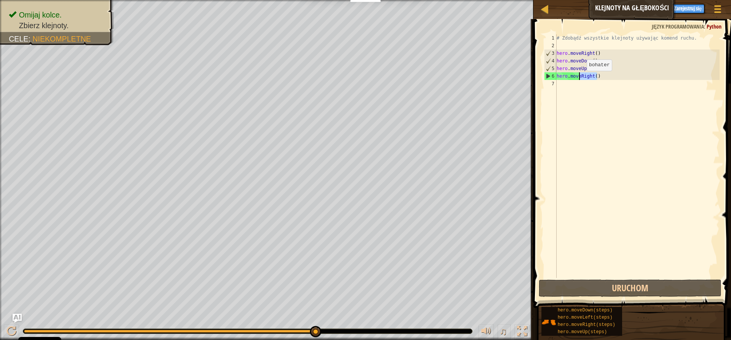
drag, startPoint x: 600, startPoint y: 77, endPoint x: 580, endPoint y: 78, distance: 20.2
click at [580, 78] on div "# Zdobądź wszystkie klejnoty używając komend ruchu. hero . moveRight ( ) hero .…" at bounding box center [637, 163] width 164 height 259
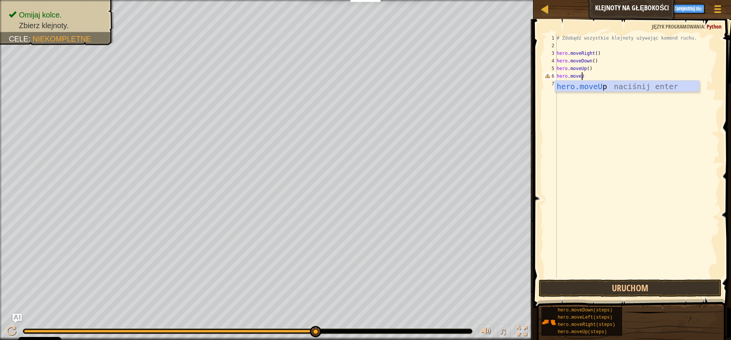
type textarea "hero.moveUp"
click at [632, 85] on div "hero.moveUp naciśnij enter" at bounding box center [627, 98] width 144 height 34
click at [594, 289] on button "Uruchom" at bounding box center [630, 288] width 183 height 18
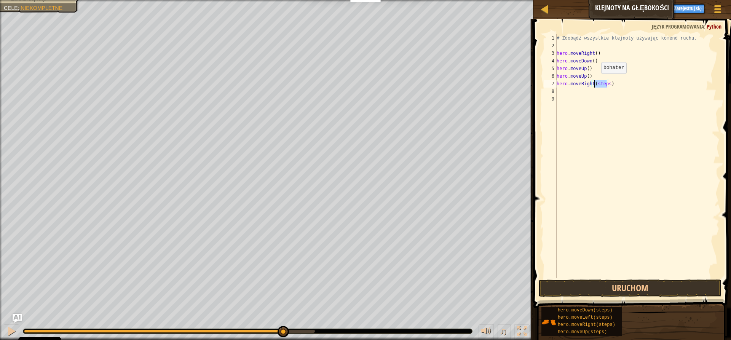
drag, startPoint x: 606, startPoint y: 83, endPoint x: 595, endPoint y: 81, distance: 11.2
click at [595, 81] on div "# Zdobądź wszystkie klejnoty używając komend ruchu. hero . moveRight ( ) hero .…" at bounding box center [637, 163] width 164 height 259
type textarea "hero.moveRight()"
click at [653, 290] on button "Uruchom" at bounding box center [630, 288] width 183 height 18
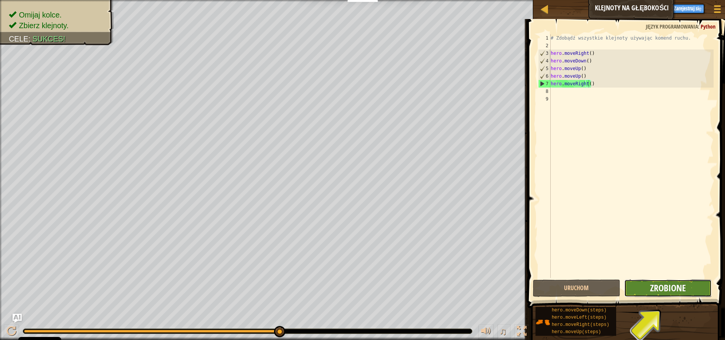
click at [656, 285] on span "Zrobione" at bounding box center [668, 288] width 36 height 12
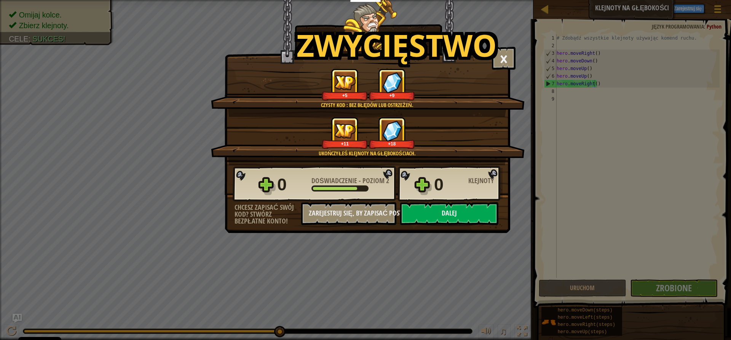
click at [514, 226] on div "Zwycięstwo × Znajdziesz użytek tych klejnotów wkrótce. Jak podobał ci się ten p…" at bounding box center [365, 170] width 731 height 340
click at [666, 283] on div "Zwycięstwo × Znajdziesz użytek tych klejnotów wkrótce. Jak podobał ci się ten p…" at bounding box center [365, 170] width 731 height 340
click at [664, 294] on div "Zwycięstwo × Znajdziesz użytek tych klejnotów wkrótce. Jak podobał ci się ten p…" at bounding box center [365, 170] width 731 height 340
click at [466, 217] on button "Dalej" at bounding box center [449, 213] width 98 height 23
select select "pl"
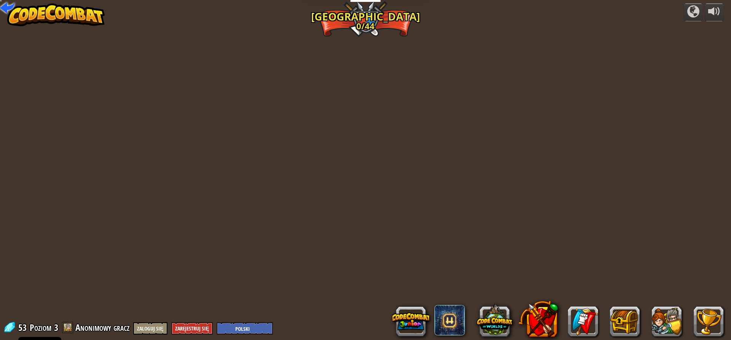
select select "pl"
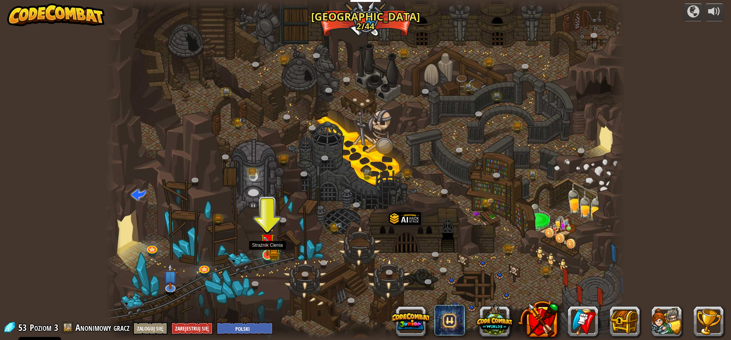
click at [268, 254] on img at bounding box center [267, 240] width 14 height 30
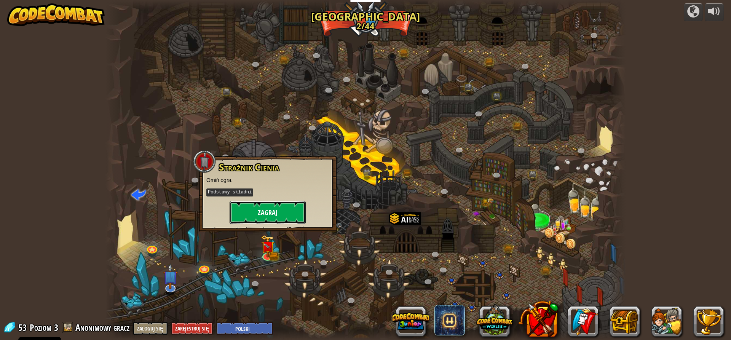
click at [269, 215] on button "Zagraj" at bounding box center [268, 212] width 76 height 23
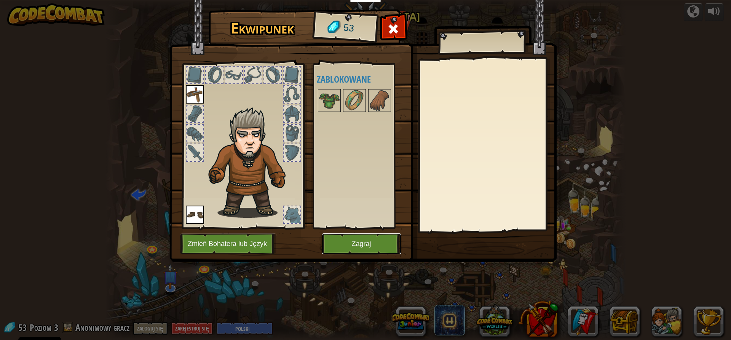
click at [382, 238] on button "Zagraj" at bounding box center [362, 243] width 80 height 21
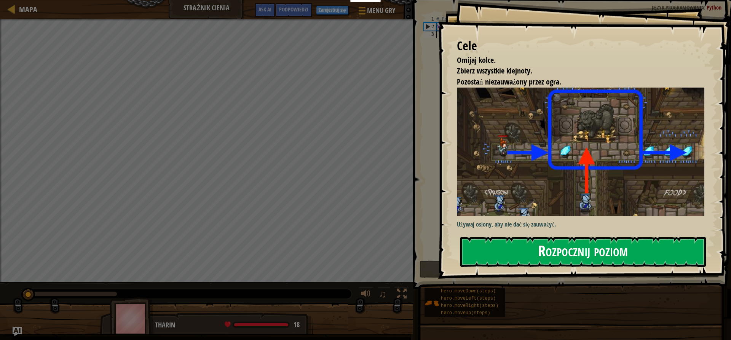
click at [589, 250] on button "Rozpocznij poziom" at bounding box center [583, 252] width 246 height 30
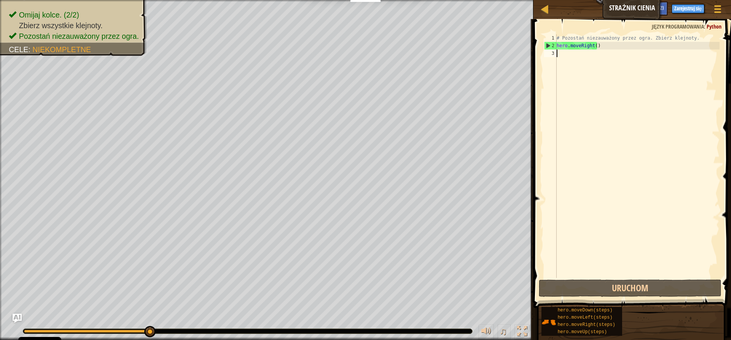
scroll to position [3, 0]
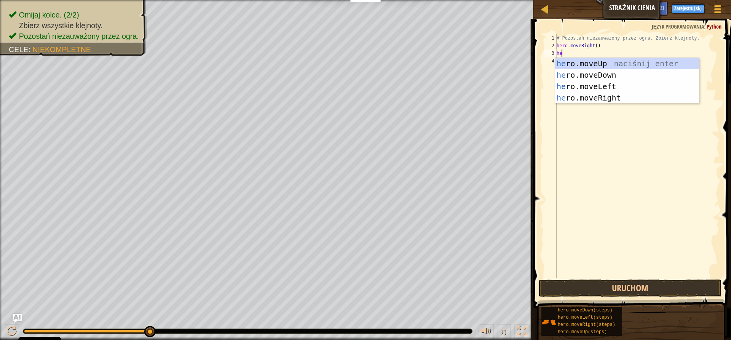
type textarea "h"
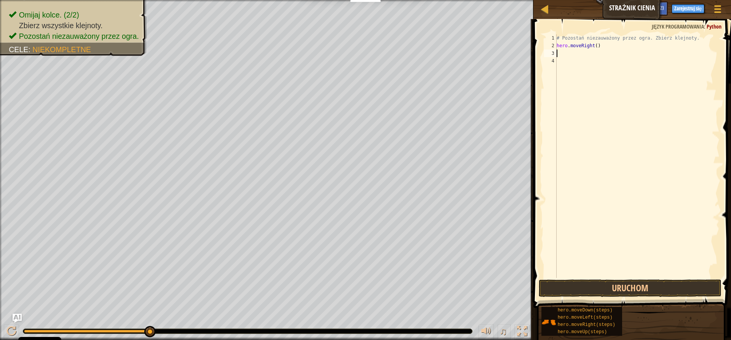
type textarea "h"
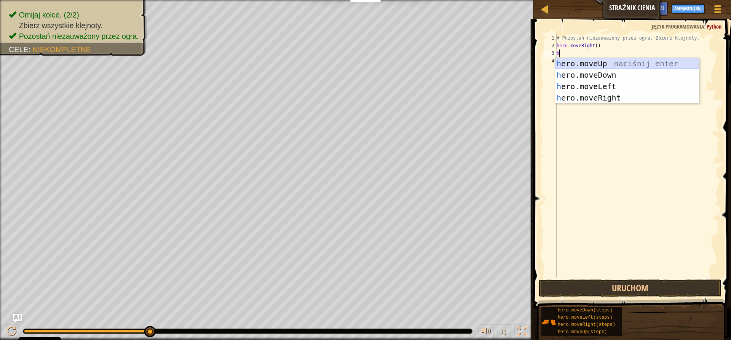
click at [602, 62] on div "h ero.moveUp naciśnij enter h ero.moveDown naciśnij enter h ero.moveLeft naciśn…" at bounding box center [627, 92] width 144 height 69
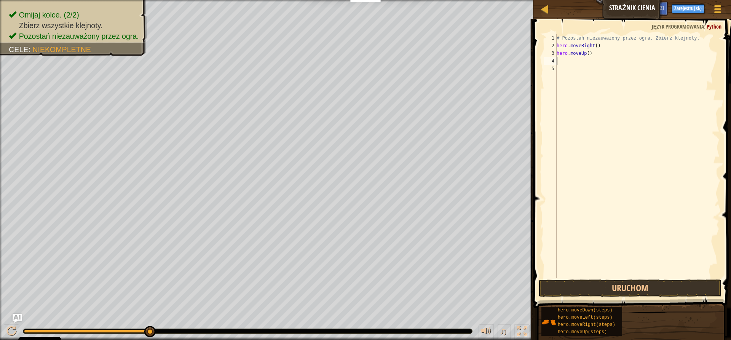
type textarea "h"
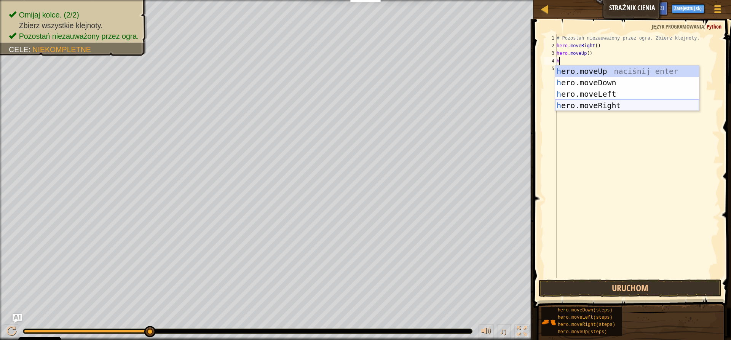
click at [577, 105] on div "h ero.moveUp naciśnij enter h ero.moveDown naciśnij enter h ero.moveLeft naciśn…" at bounding box center [627, 99] width 144 height 69
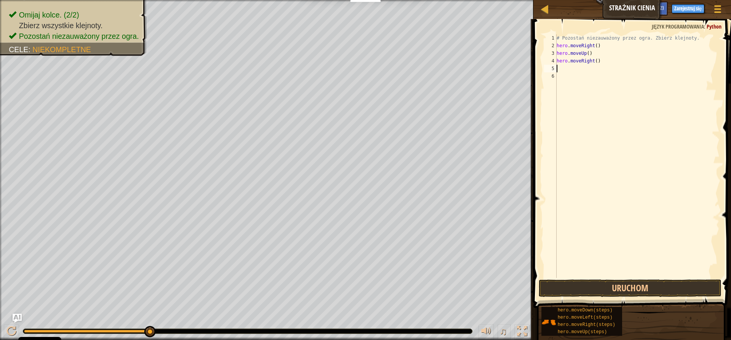
type textarea "h"
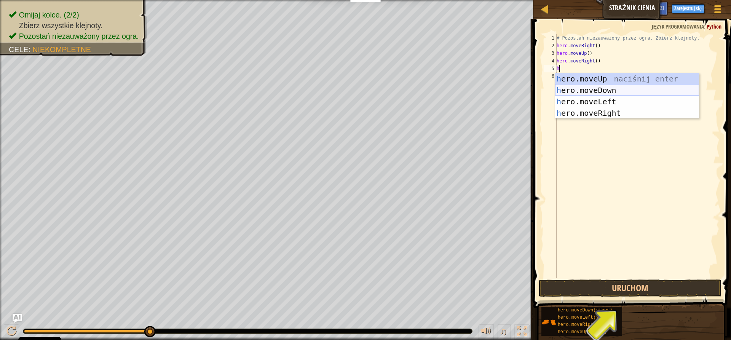
click at [583, 89] on div "h ero.moveUp naciśnij enter h ero.moveDown naciśnij enter h ero.moveLeft naciśn…" at bounding box center [627, 107] width 144 height 69
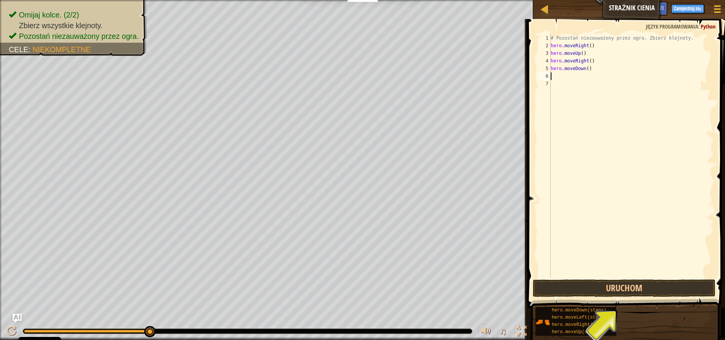
type textarea "h"
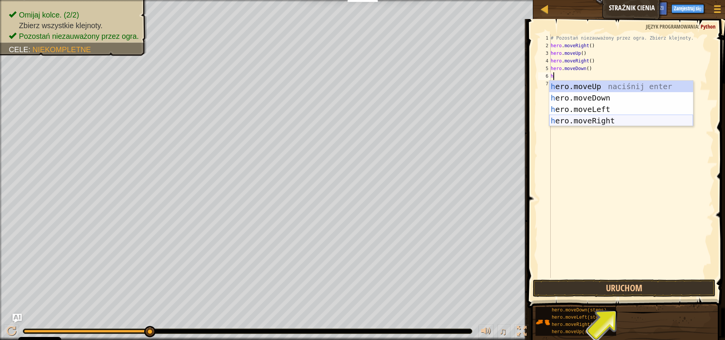
click at [576, 118] on div "h ero.moveUp naciśnij enter h ero.moveDown naciśnij enter h ero.moveLeft naciśn…" at bounding box center [621, 115] width 144 height 69
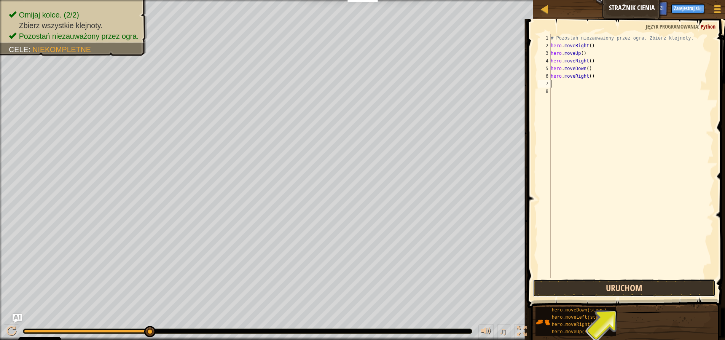
click at [612, 287] on button "Uruchom" at bounding box center [624, 288] width 183 height 18
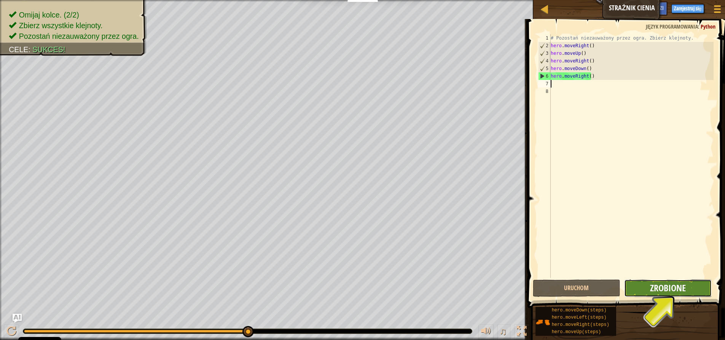
click at [664, 288] on span "Zrobione" at bounding box center [668, 288] width 36 height 12
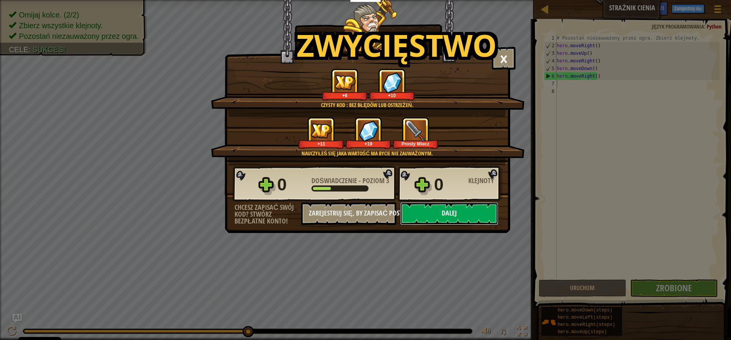
click at [464, 219] on button "Dalej" at bounding box center [449, 213] width 98 height 23
select select "pl"
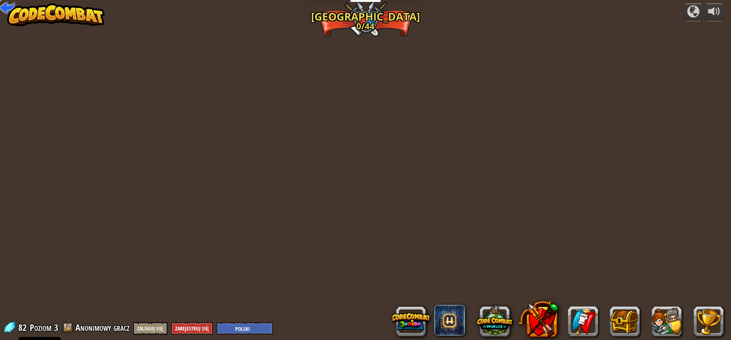
select select "pl"
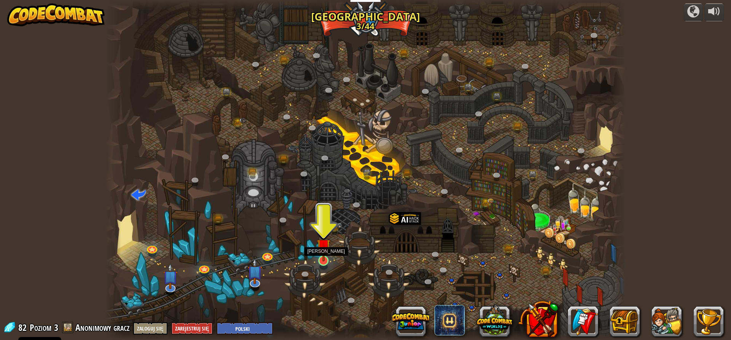
click at [322, 261] on img at bounding box center [324, 246] width 14 height 32
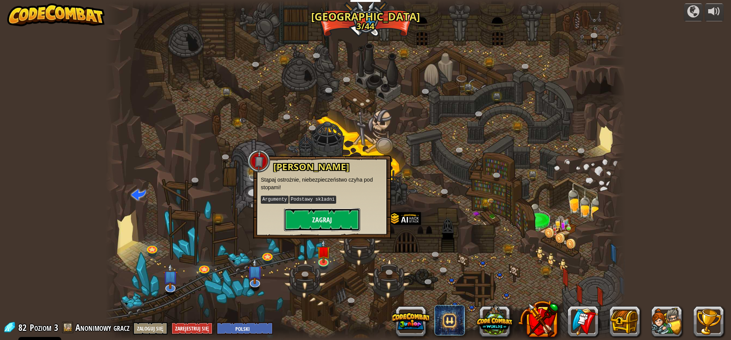
click at [325, 217] on button "Zagraj" at bounding box center [322, 219] width 76 height 23
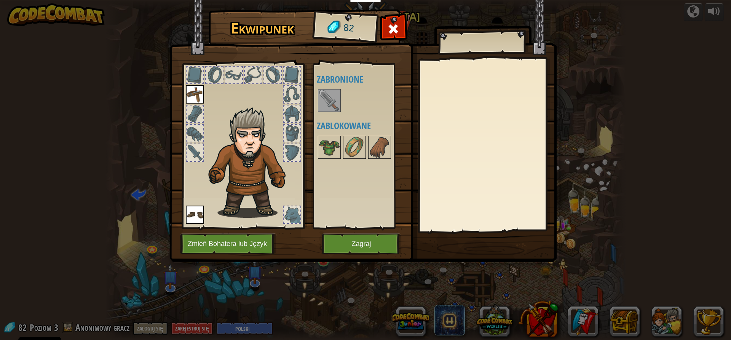
click at [332, 85] on div "Dostępne Załóż [PERSON_NAME] (kliknij podwójnie, aby założyć) Zabronione Zablok…" at bounding box center [365, 146] width 96 height 159
drag, startPoint x: 330, startPoint y: 95, endPoint x: 313, endPoint y: 113, distance: 25.0
click at [313, 112] on div "Ekwipunek 82 Dostępne Załóż Załóż (kliknij podwójnie, aby założyć) Zabronione Z…" at bounding box center [365, 136] width 387 height 251
drag, startPoint x: 335, startPoint y: 105, endPoint x: 327, endPoint y: 157, distance: 52.3
click at [333, 110] on img at bounding box center [329, 100] width 21 height 21
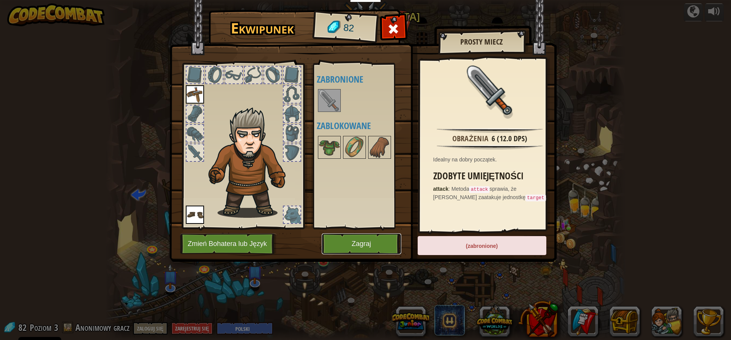
click at [366, 249] on button "Zagraj" at bounding box center [362, 243] width 80 height 21
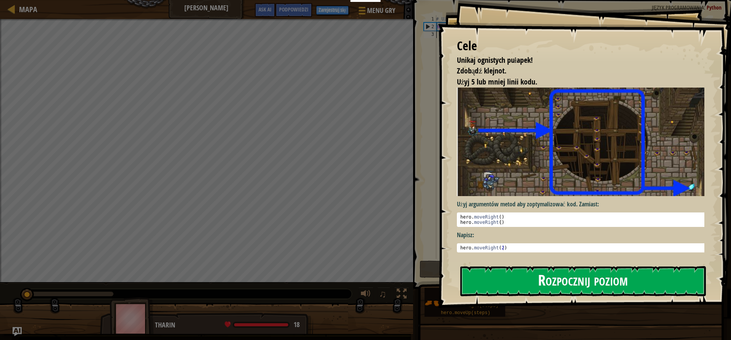
click at [520, 279] on button "Rozpocznij poziom" at bounding box center [583, 281] width 246 height 30
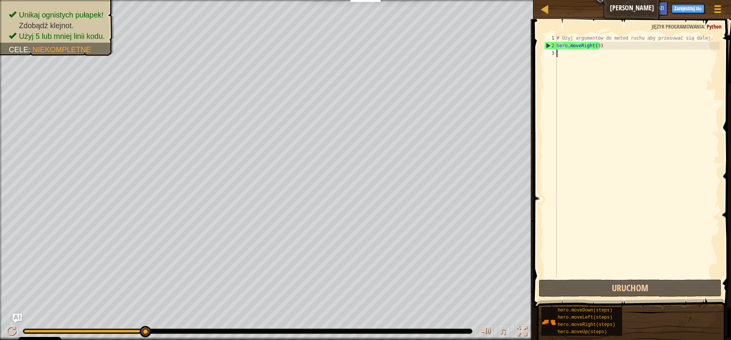
type textarea "h"
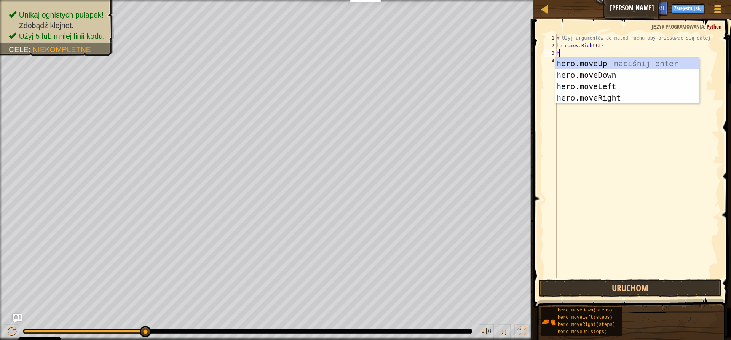
click at [581, 67] on div "h ero.moveUp naciśnij enter h ero.moveDown naciśnij enter h ero.moveLeft naciśn…" at bounding box center [627, 92] width 144 height 69
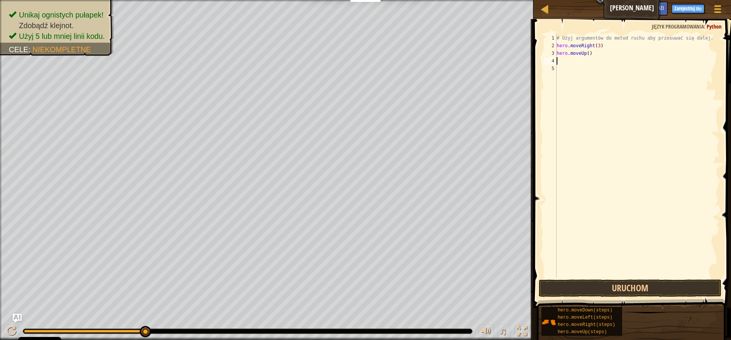
type textarea "h"
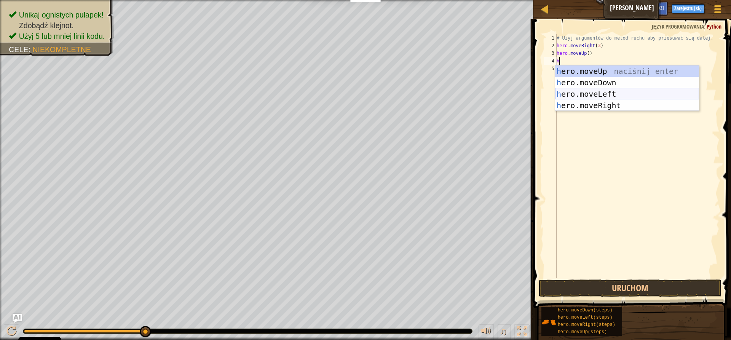
click at [583, 91] on div "h ero.moveUp naciśnij enter h ero.moveDown naciśnij enter h ero.moveLeft naciśn…" at bounding box center [627, 99] width 144 height 69
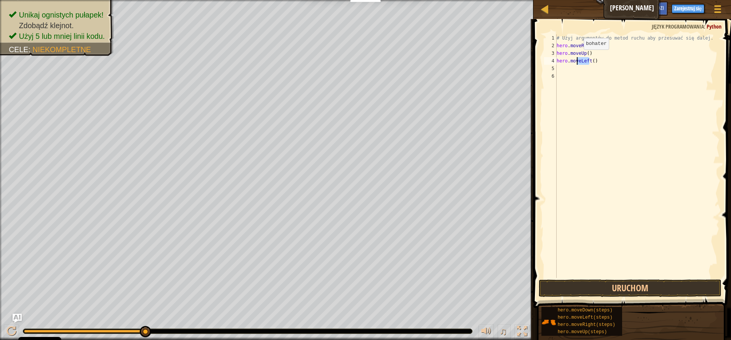
drag, startPoint x: 589, startPoint y: 59, endPoint x: 577, endPoint y: 57, distance: 11.6
click at [577, 57] on div "# Użyj argumentów do metod ruchu aby przesuwać się dalej. hero . moveRight ( 3 …" at bounding box center [637, 163] width 164 height 259
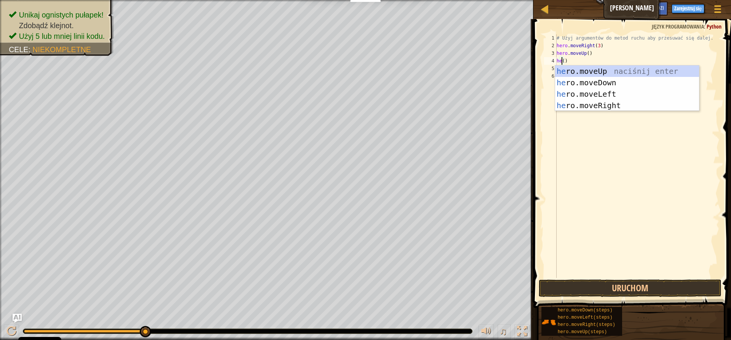
scroll to position [3, 0]
click at [587, 104] on div "her o.moveUp naciśnij enter her o.moveDown naciśnij enter her o.moveLeft naciśn…" at bounding box center [627, 99] width 144 height 69
type textarea "hero.moveRight"
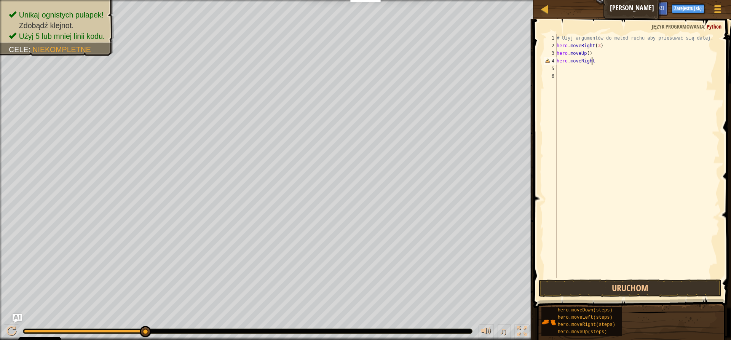
click at [573, 68] on div "# Użyj argumentów do metod ruchu aby przesuwać się dalej. hero . moveRight ( 3 …" at bounding box center [637, 163] width 164 height 259
click at [596, 61] on div "# Użyj argumentów do metod ruchu aby przesuwać się dalej. hero . moveRight ( 3 …" at bounding box center [637, 163] width 164 height 259
drag, startPoint x: 596, startPoint y: 61, endPoint x: 560, endPoint y: 61, distance: 36.2
click at [560, 61] on div "# Użyj argumentów do metod ruchu aby przesuwać się dalej. hero . moveRight ( 3 …" at bounding box center [637, 163] width 164 height 259
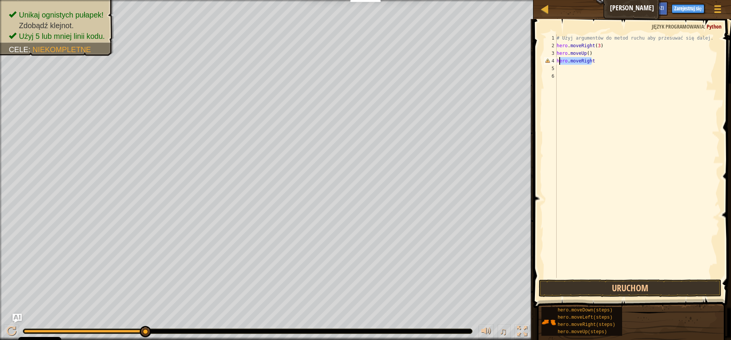
type textarea "h"
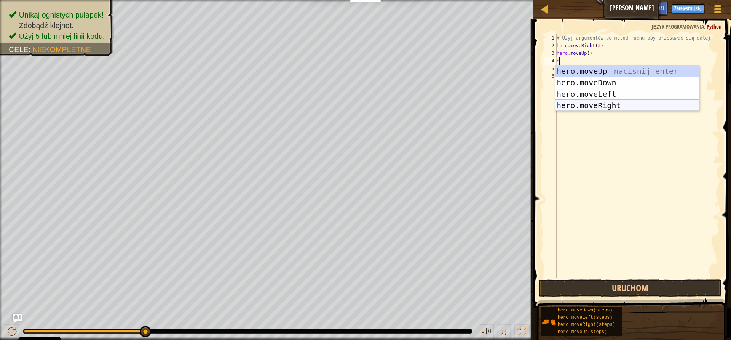
click at [631, 105] on div "h ero.moveUp naciśnij enter h ero.moveDown naciśnij enter h ero.moveLeft naciśn…" at bounding box center [627, 99] width 144 height 69
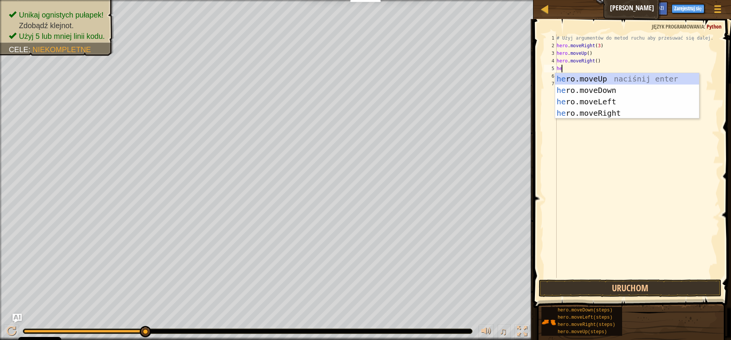
type textarea "her"
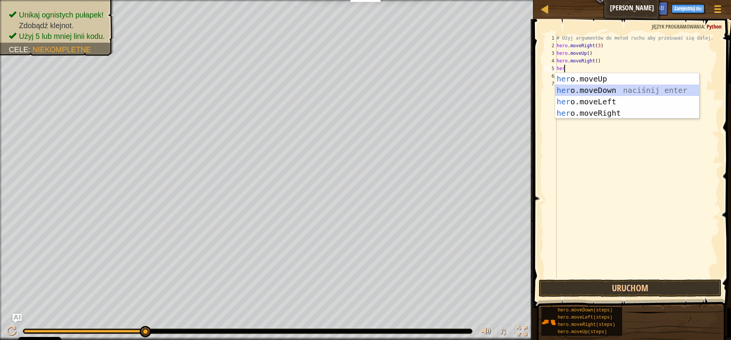
click at [584, 91] on div "her o.moveUp naciśnij enter her o.moveDown naciśnij enter her o.moveLeft naciśn…" at bounding box center [627, 107] width 144 height 69
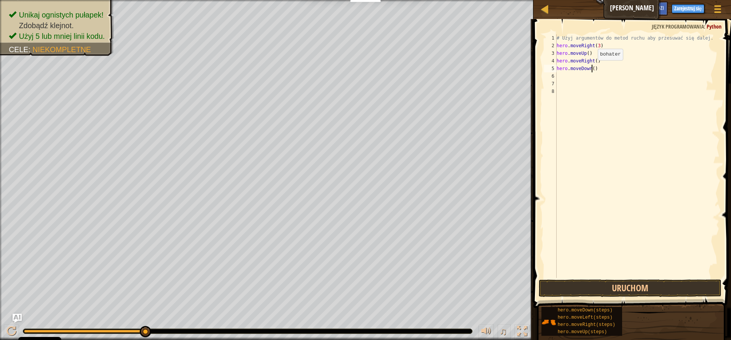
click at [591, 68] on div "# Użyj argumentów do metod ruchu aby przesuwać się dalej. hero . moveRight ( 3 …" at bounding box center [637, 163] width 164 height 259
type textarea "hero.moveDown(3)"
click at [556, 77] on div "6" at bounding box center [550, 76] width 13 height 8
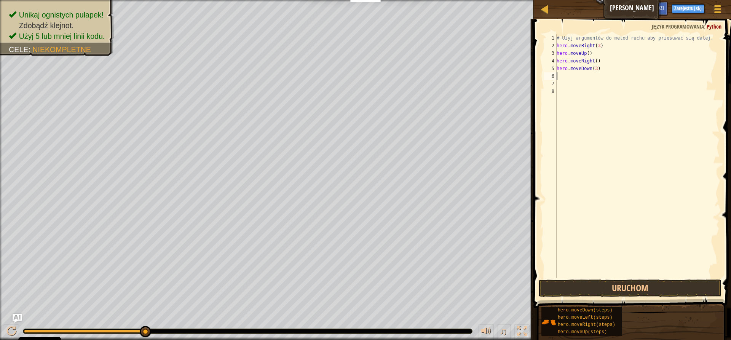
click at [567, 79] on div "# Użyj argumentów do metod ruchu aby przesuwać się dalej. hero . moveRight ( 3 …" at bounding box center [637, 163] width 164 height 259
type textarea "h"
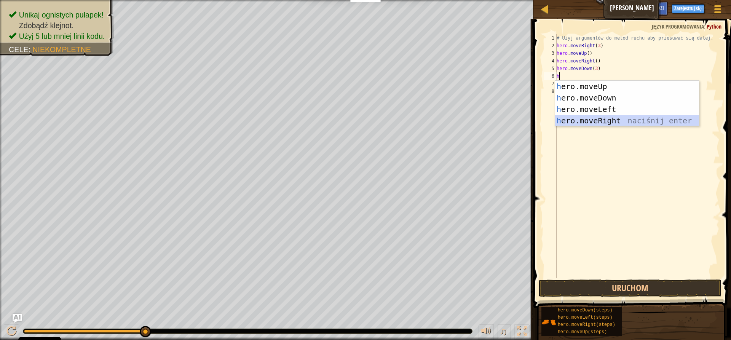
click at [582, 122] on div "h ero.moveUp naciśnij enter h ero.moveDown naciśnij enter h ero.moveLeft naciśn…" at bounding box center [627, 115] width 144 height 69
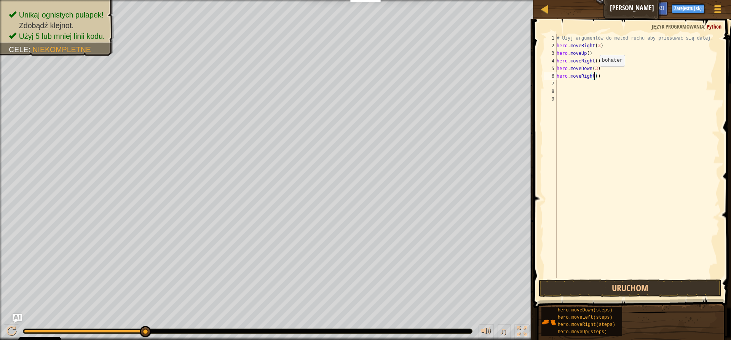
click at [593, 74] on div "# Użyj argumentów do metod ruchu aby przesuwać się dalej. hero . moveRight ( 3 …" at bounding box center [637, 163] width 164 height 259
type textarea "hero.moveRight(2)"
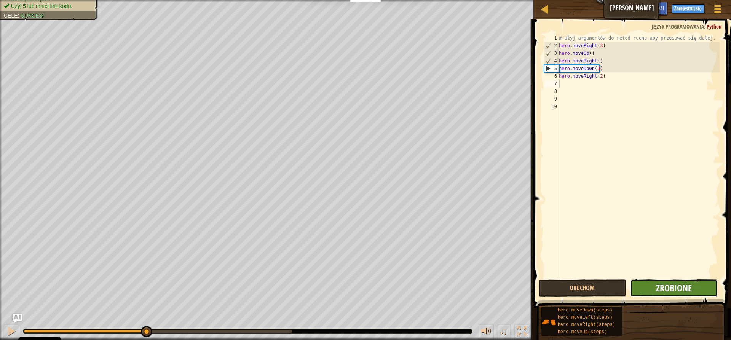
click at [665, 282] on button "Zrobione" at bounding box center [674, 288] width 88 height 18
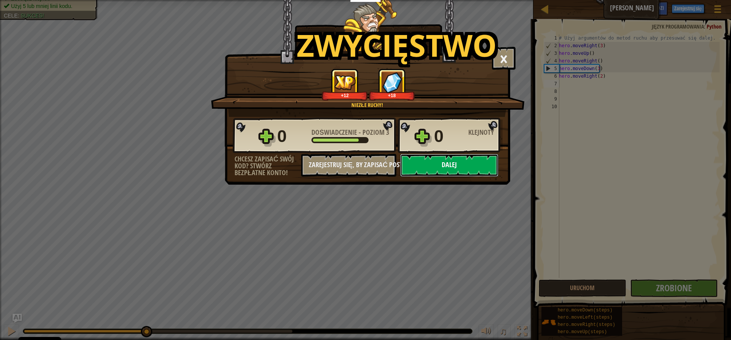
click at [435, 173] on button "Dalej" at bounding box center [449, 165] width 98 height 23
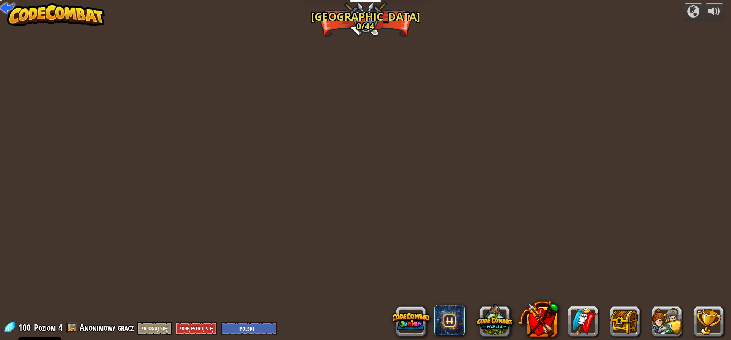
select select "pl"
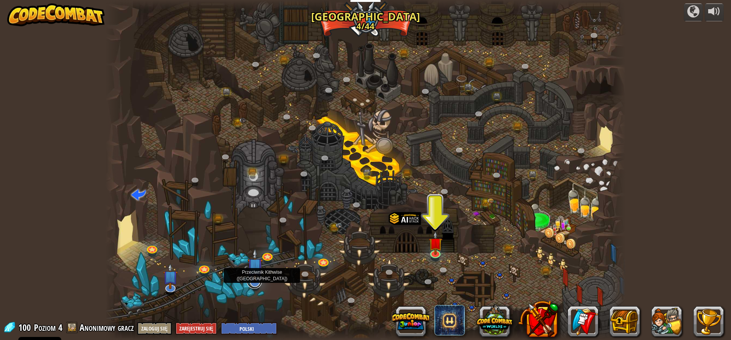
click at [255, 284] on link at bounding box center [254, 280] width 15 height 15
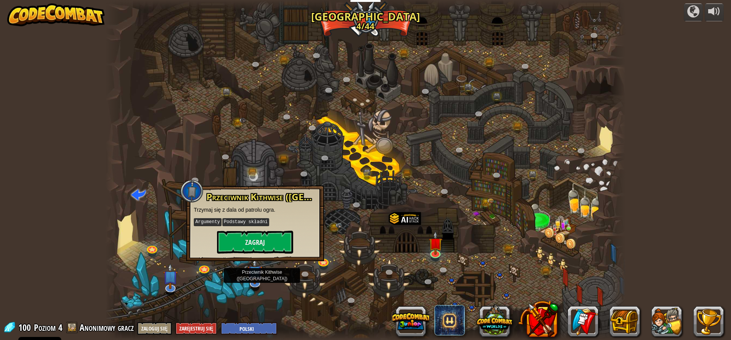
click at [342, 285] on div at bounding box center [365, 170] width 520 height 340
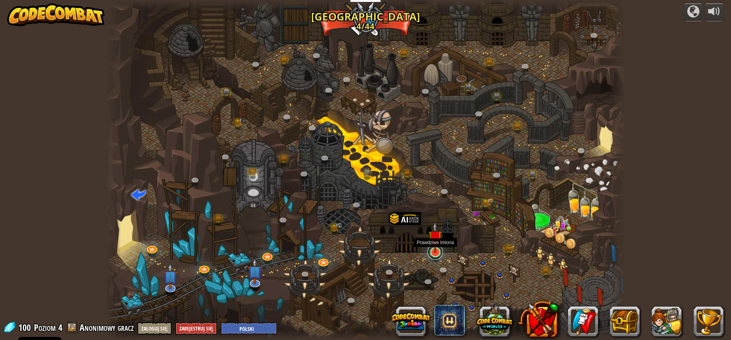
click at [438, 255] on link at bounding box center [435, 251] width 15 height 15
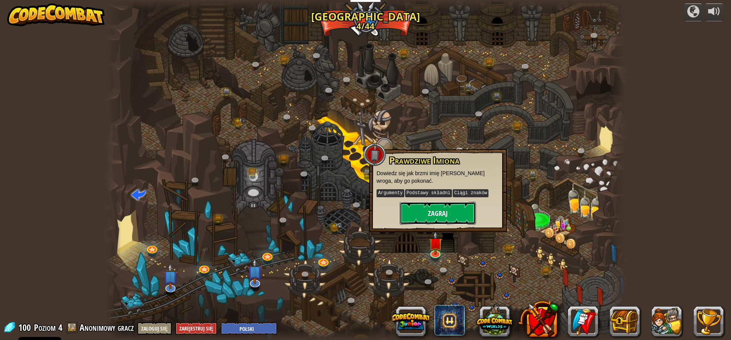
click at [440, 209] on button "Zagraj" at bounding box center [438, 213] width 76 height 23
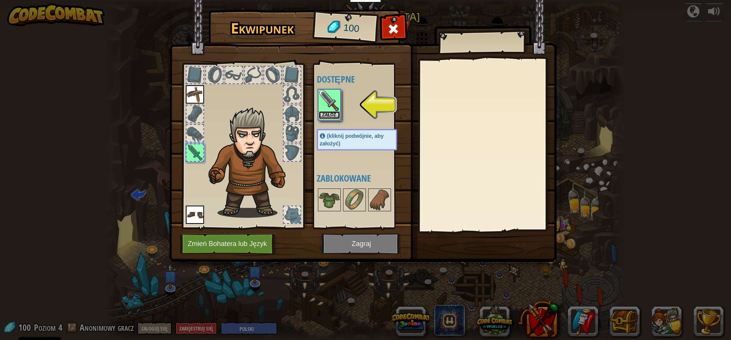
click at [330, 115] on button "Załóż" at bounding box center [329, 115] width 21 height 8
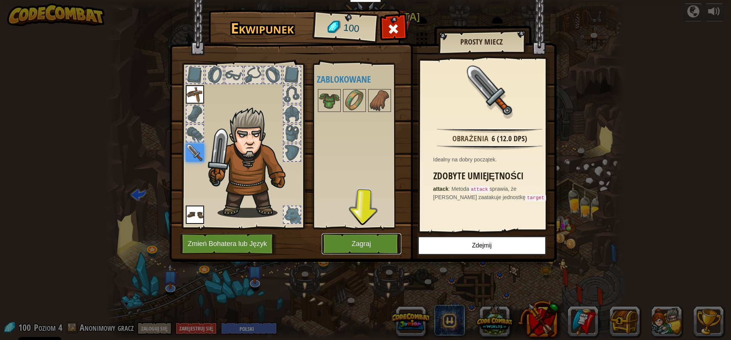
click at [350, 241] on button "Zagraj" at bounding box center [362, 243] width 80 height 21
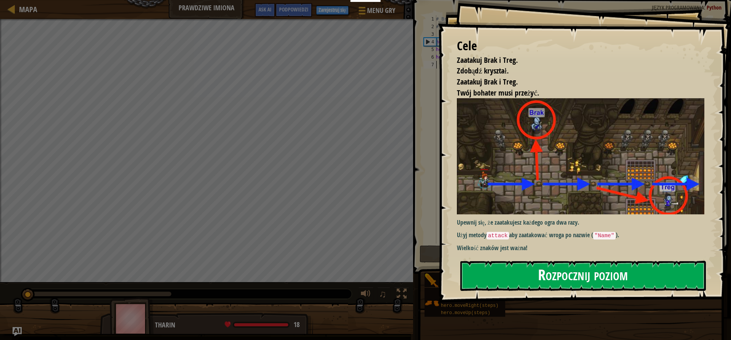
click at [615, 261] on button "Rozpocznij poziom" at bounding box center [583, 276] width 246 height 30
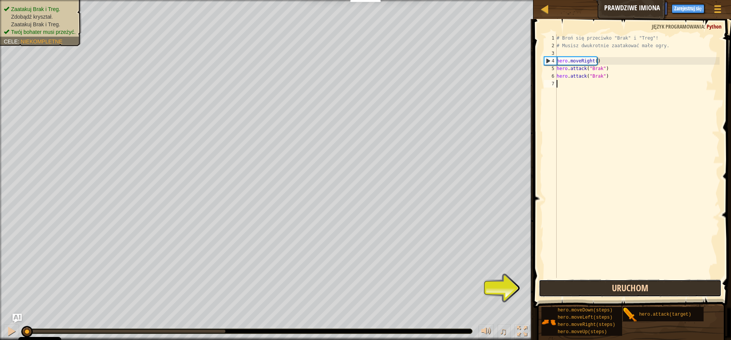
click at [607, 290] on button "Uruchom" at bounding box center [630, 288] width 183 height 18
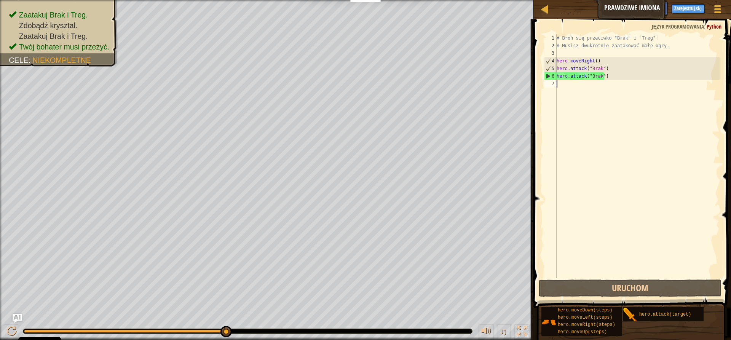
type textarea "r"
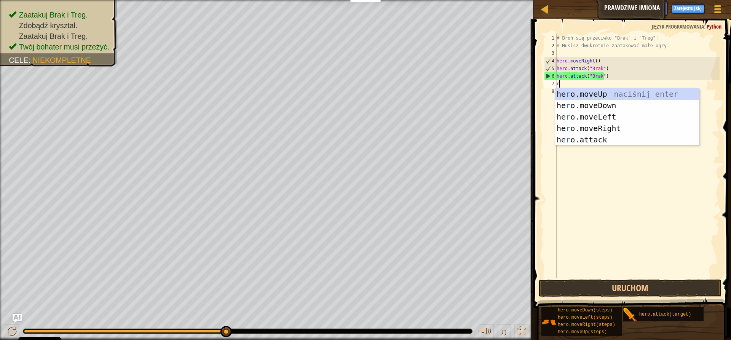
scroll to position [3, 0]
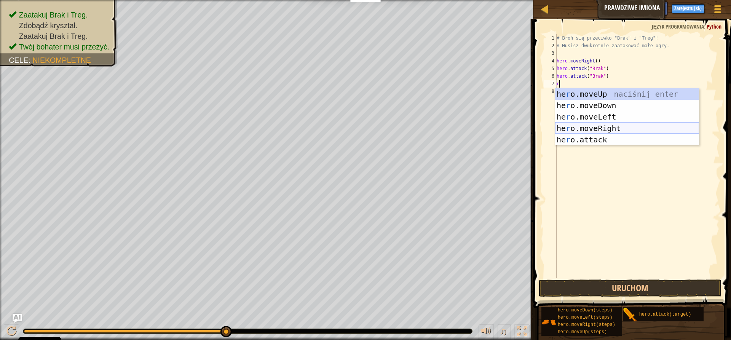
click at [628, 125] on div "he r o.moveUp naciśnij enter he r o.moveDown naciśnij enter he r o.moveLeft nac…" at bounding box center [627, 128] width 144 height 80
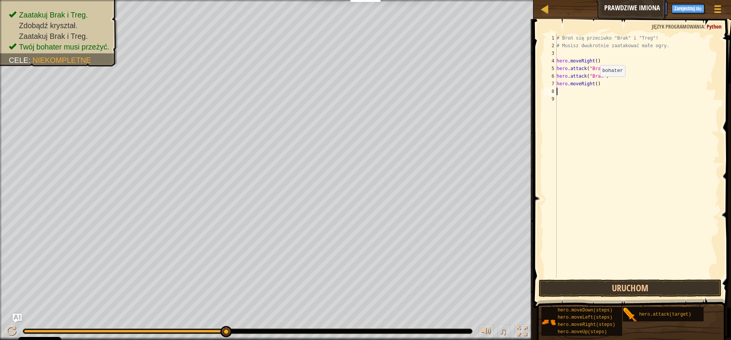
click at [594, 84] on div "# Broń się przeciwko "Brak" i "Treg"! # Musisz dwukrotnie zaatakować małe ogry.…" at bounding box center [637, 163] width 164 height 259
type textarea "hero.moveRight()"
click at [579, 90] on div "# Broń się przeciwko "Brak" i "Treg"! # Musisz dwukrotnie zaatakować małe ogry.…" at bounding box center [637, 163] width 164 height 259
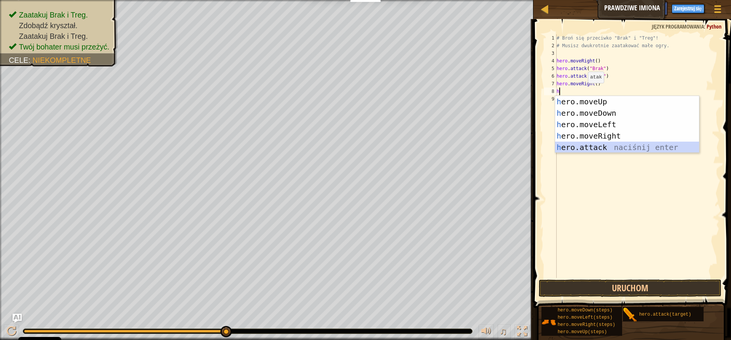
click at [611, 147] on div "h ero.moveUp naciśnij enter h ero.moveDown naciśnij enter h ero.moveLeft naciśn…" at bounding box center [627, 136] width 144 height 80
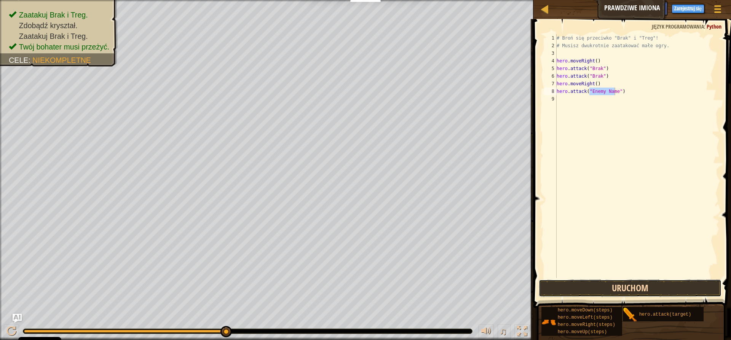
click at [610, 288] on button "Uruchom" at bounding box center [630, 288] width 183 height 18
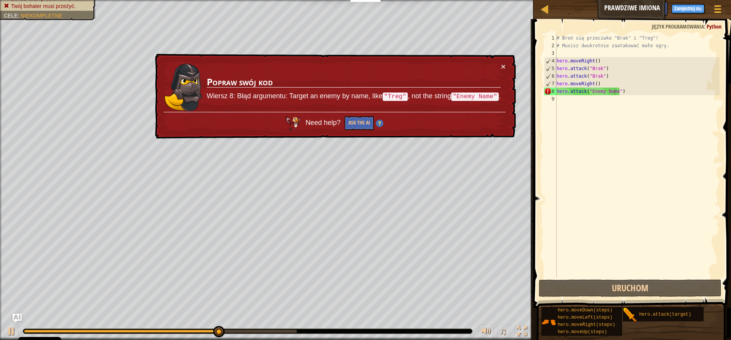
click at [500, 64] on td "Popraw swój kod Wiersz 8: Błąd argumentu: Target an enemy by name, like "Treg" …" at bounding box center [353, 86] width 295 height 49
click at [501, 64] on button "×" at bounding box center [503, 66] width 5 height 8
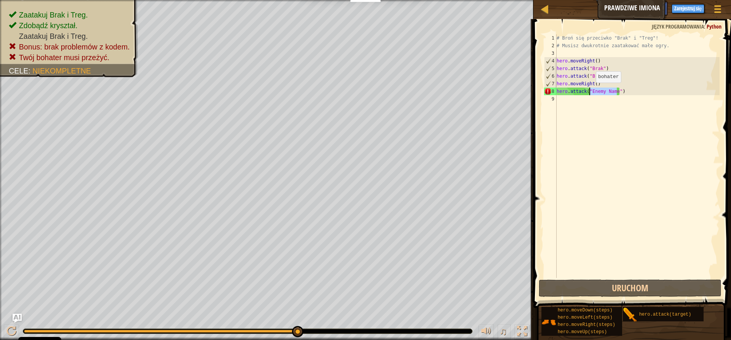
drag, startPoint x: 616, startPoint y: 91, endPoint x: 589, endPoint y: 90, distance: 26.3
click at [589, 90] on div "# Broń się przeciwko "Brak" i "Treg"! # Musisz dwukrotnie zaatakować małe ogry.…" at bounding box center [637, 163] width 164 height 259
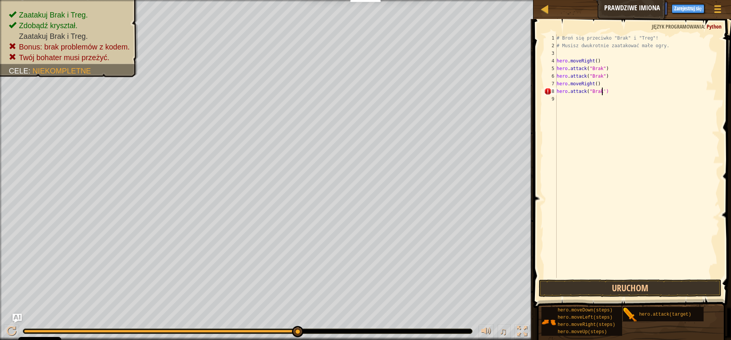
scroll to position [3, 3]
type textarea "hero.attack("Brak")"
click at [578, 99] on div "# Broń się przeciwko "Brak" i "Treg"! # Musisz dwukrotnie zaatakować małe ogry.…" at bounding box center [637, 163] width 164 height 259
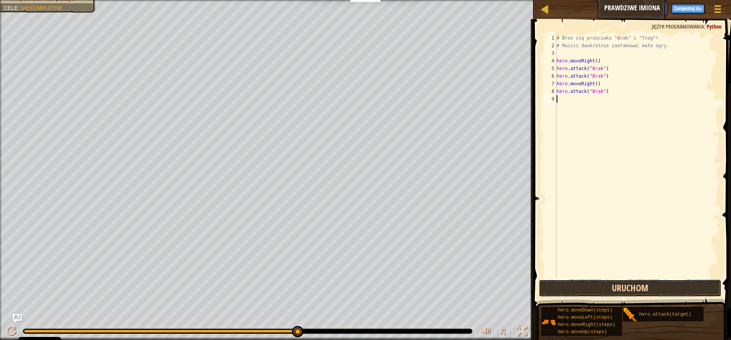
click at [660, 286] on button "Uruchom" at bounding box center [630, 288] width 183 height 18
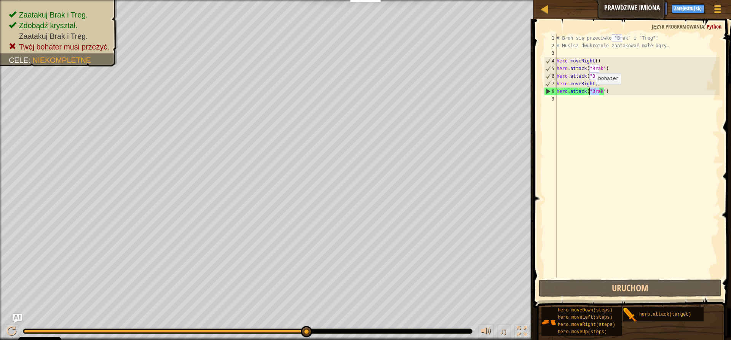
drag, startPoint x: 599, startPoint y: 88, endPoint x: 589, endPoint y: 92, distance: 10.3
click at [589, 92] on div "# Broń się przeciwko "Brak" i "Treg"! # Musisz dwukrotnie zaatakować małe ogry.…" at bounding box center [637, 163] width 164 height 259
type textarea "hero.attack("Brak")"
click at [599, 115] on div "# Broń się przeciwko "Brak" i "Treg"! # Musisz dwukrotnie zaatakować małe ogry.…" at bounding box center [637, 163] width 164 height 259
drag, startPoint x: 598, startPoint y: 91, endPoint x: 589, endPoint y: 88, distance: 9.4
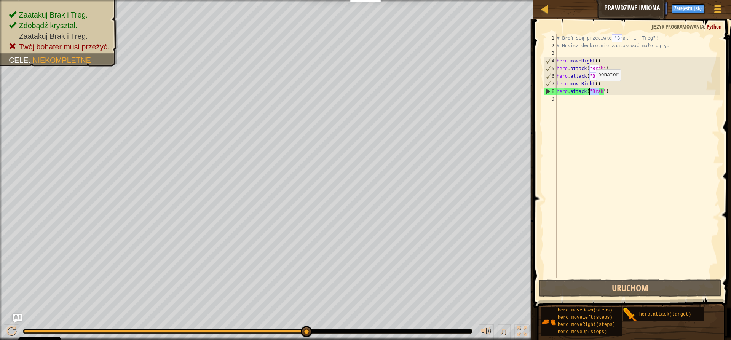
click at [589, 88] on div "# Broń się przeciwko "Brak" i "Treg"! # Musisz dwukrotnie zaatakować małe ogry.…" at bounding box center [637, 163] width 164 height 259
type textarea "hero.attack("Brak")"
click at [596, 110] on div "# Broń się przeciwko "Brak" i "Treg"! # Musisz dwukrotnie zaatakować małe ogry.…" at bounding box center [637, 163] width 164 height 259
drag, startPoint x: 598, startPoint y: 90, endPoint x: 593, endPoint y: 88, distance: 5.2
click at [593, 88] on div "# Broń się przeciwko "Brak" i "Treg"! # Musisz dwukrotnie zaatakować małe ogry.…" at bounding box center [637, 163] width 164 height 259
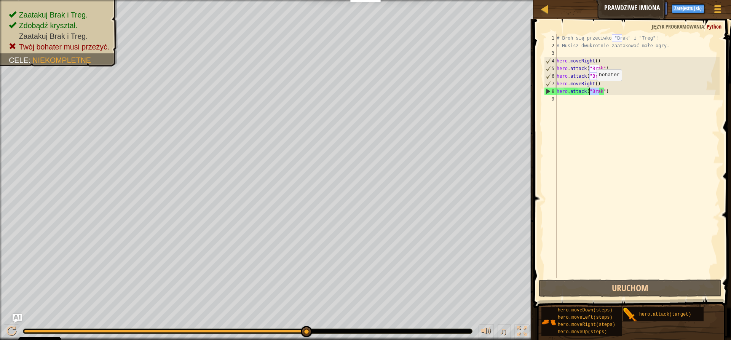
drag, startPoint x: 599, startPoint y: 90, endPoint x: 590, endPoint y: 88, distance: 8.9
click at [590, 88] on div "# Broń się przeciwko "Brak" i "Treg"! # Musisz dwukrotnie zaatakować małe ogry.…" at bounding box center [637, 163] width 164 height 259
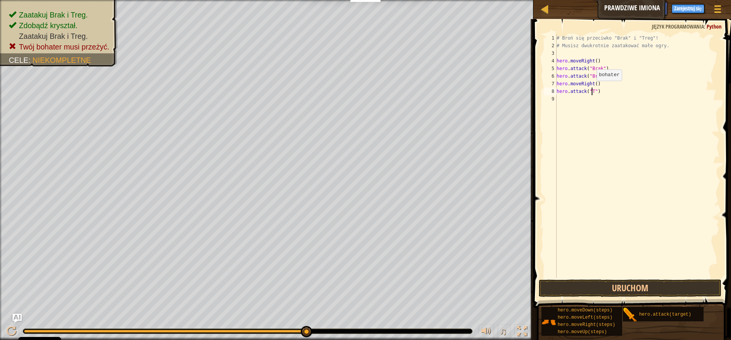
scroll to position [3, 3]
type textarea "hero.attack("Treg")"
click at [574, 106] on div "# Broń się przeciwko "Brak" i "Treg"! # Musisz dwukrotnie zaatakować małe ogry.…" at bounding box center [637, 163] width 164 height 259
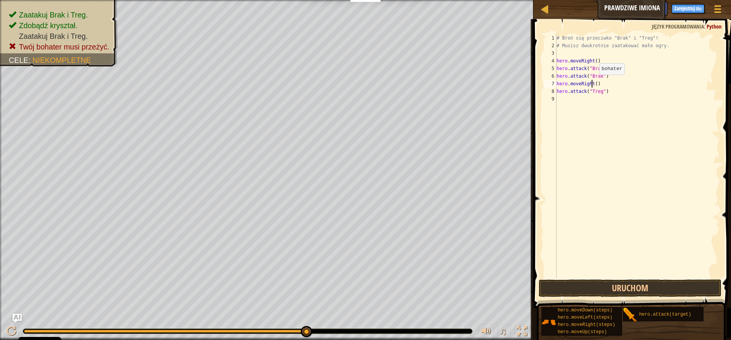
click at [593, 82] on div "# Broń się przeciwko "Brak" i "Treg"! # Musisz dwukrotnie zaatakować małe ogry.…" at bounding box center [637, 163] width 164 height 259
click at [594, 83] on div "# Broń się przeciwko "Brak" i "Treg"! # Musisz dwukrotnie zaatakować małe ogry.…" at bounding box center [637, 163] width 164 height 259
type textarea "hero.moveRight(2)"
click at [665, 292] on button "Uruchom" at bounding box center [630, 288] width 183 height 18
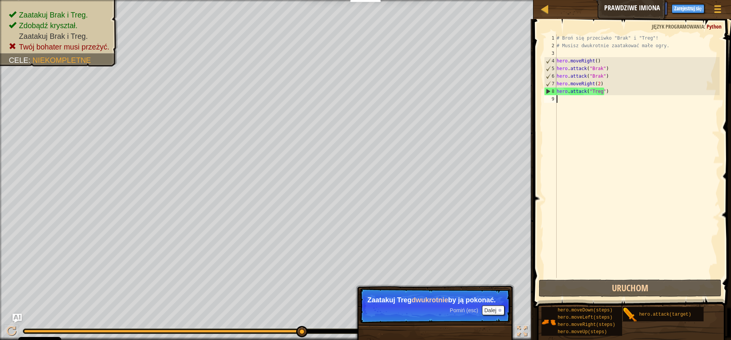
click at [582, 99] on div "# Broń się przeciwko "Brak" i "Treg"! # Musisz dwukrotnie zaatakować małe ogry.…" at bounding box center [637, 163] width 164 height 259
drag, startPoint x: 557, startPoint y: 94, endPoint x: 605, endPoint y: 94, distance: 48.3
click at [605, 94] on div "# Broń się przeciwko "Brak" i "Treg"! # Musisz dwukrotnie zaatakować małe ogry.…" at bounding box center [637, 163] width 164 height 259
type textarea "hero.attack("Treg")"
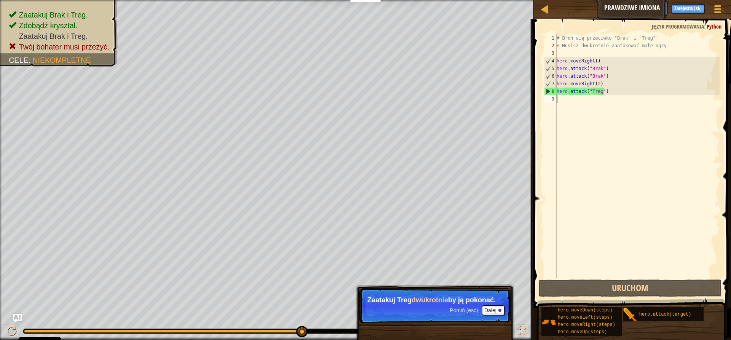
click at [566, 104] on div "# Broń się przeciwko "Brak" i "Treg"! # Musisz dwukrotnie zaatakować małe ogry.…" at bounding box center [637, 163] width 164 height 259
paste textarea "hero.attack("Treg")"
type textarea "hero.attack("Treg")"
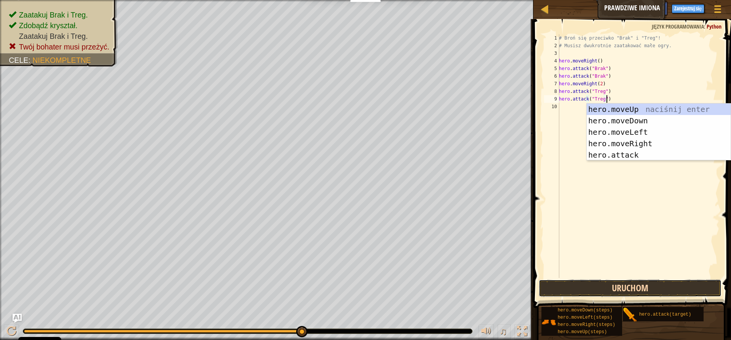
click at [637, 289] on button "Uruchom" at bounding box center [630, 288] width 183 height 18
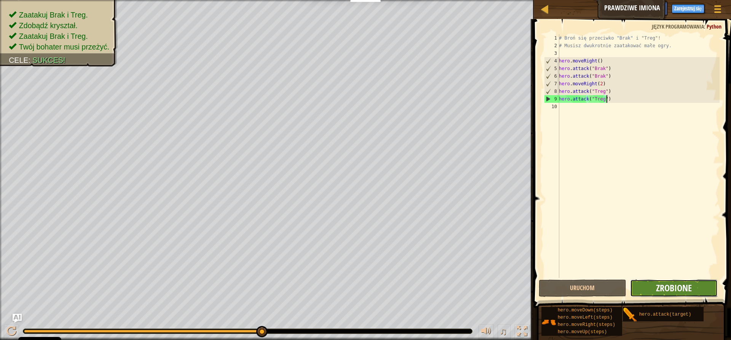
click at [662, 284] on span "Zrobione" at bounding box center [674, 288] width 36 height 12
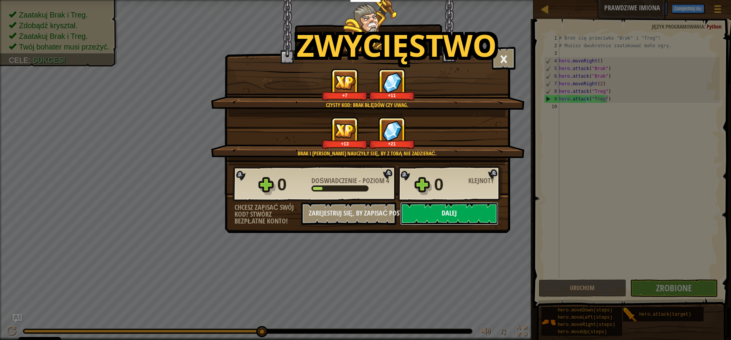
click at [449, 212] on button "Dalej" at bounding box center [449, 213] width 98 height 23
select select "pl"
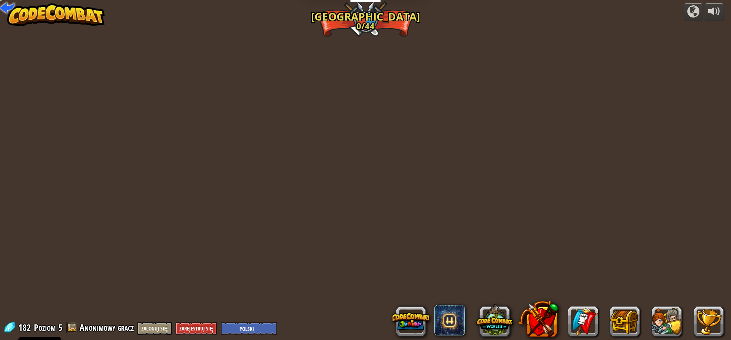
select select "pl"
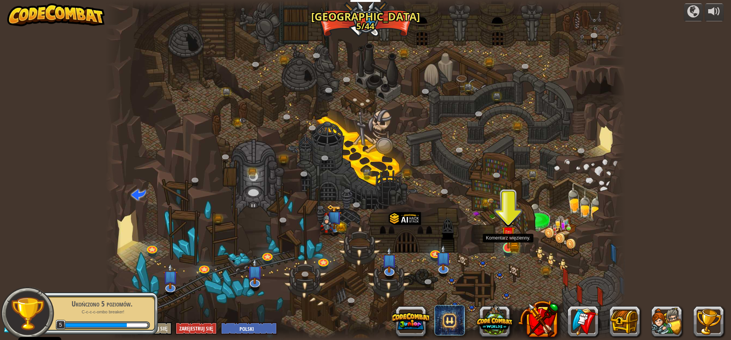
click at [507, 242] on img at bounding box center [508, 233] width 14 height 30
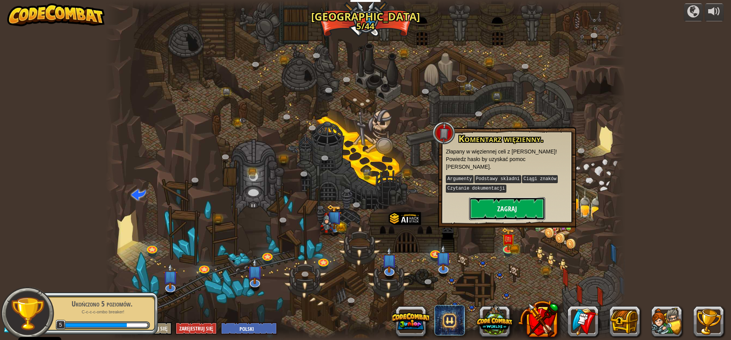
click at [520, 197] on button "Zagraj" at bounding box center [507, 208] width 76 height 23
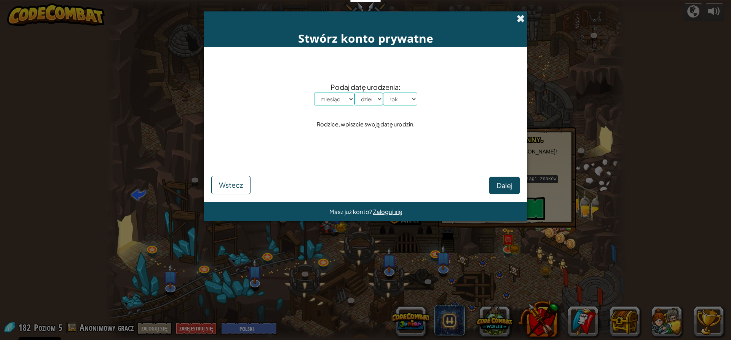
click at [523, 14] on span at bounding box center [521, 18] width 8 height 8
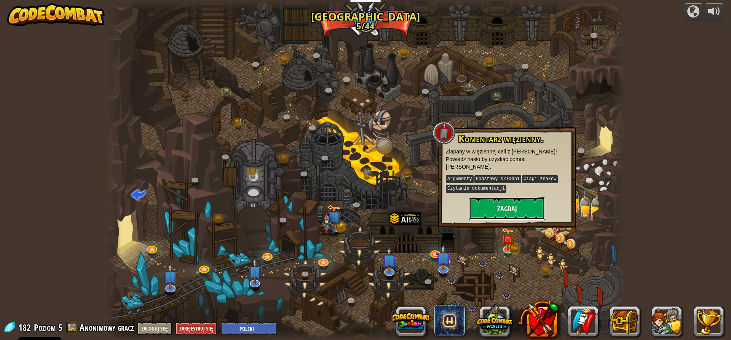
click at [499, 197] on button "Zagraj" at bounding box center [507, 208] width 76 height 23
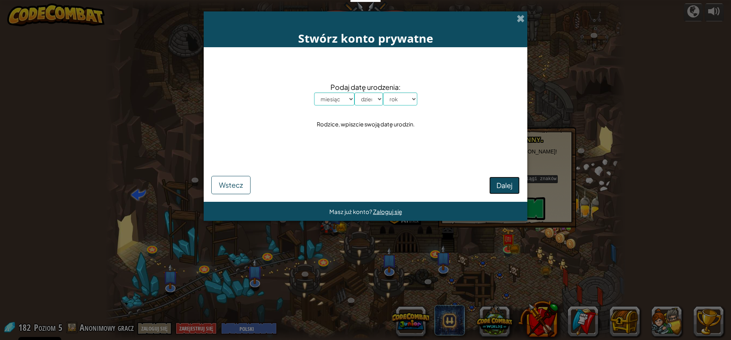
click at [496, 181] on span "Dalej" at bounding box center [504, 185] width 16 height 9
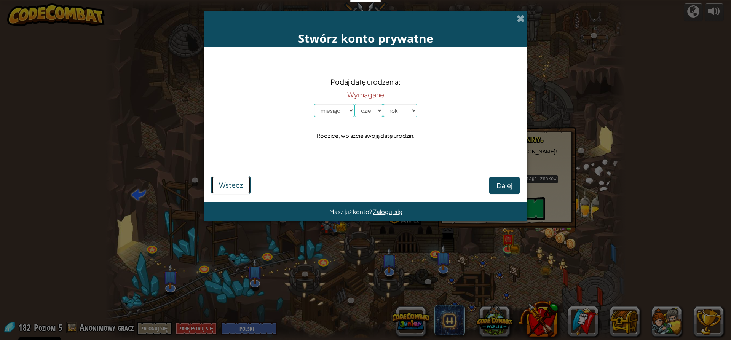
click at [222, 187] on span "Wstecz" at bounding box center [231, 184] width 24 height 9
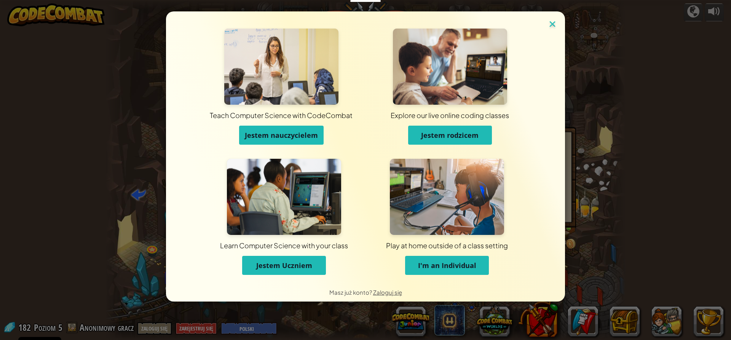
click at [556, 24] on img at bounding box center [552, 24] width 10 height 11
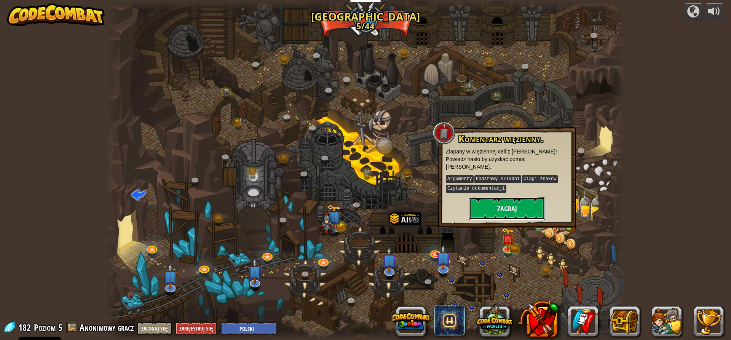
click at [517, 200] on button "Zagraj" at bounding box center [507, 208] width 76 height 23
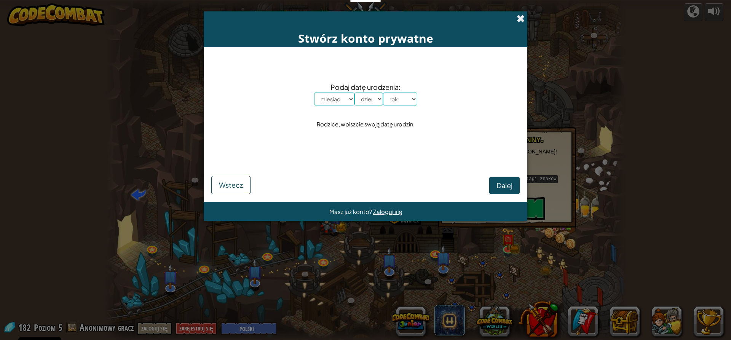
click at [520, 19] on span at bounding box center [521, 18] width 8 height 8
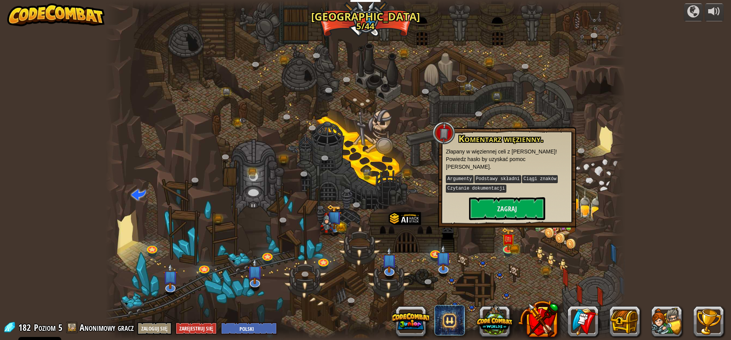
click at [657, 134] on div "powered by Twisted Canyon (Zablokowane) Challenge: collect the most gold using …" at bounding box center [365, 170] width 731 height 340
click at [593, 257] on div at bounding box center [365, 170] width 520 height 340
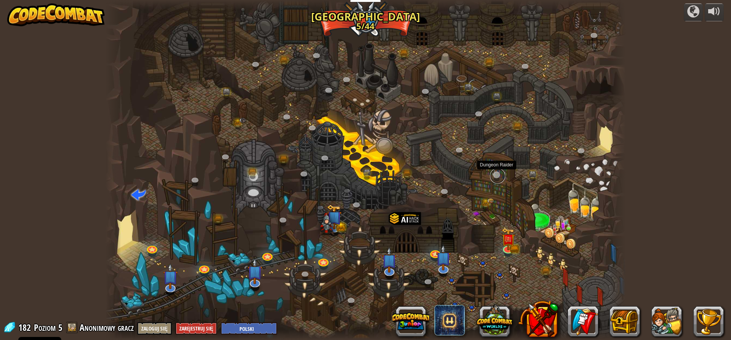
click at [494, 173] on link at bounding box center [497, 175] width 15 height 15
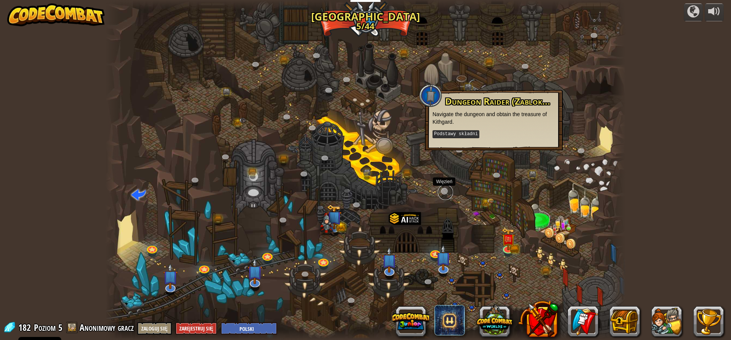
click at [443, 191] on link at bounding box center [445, 192] width 15 height 15
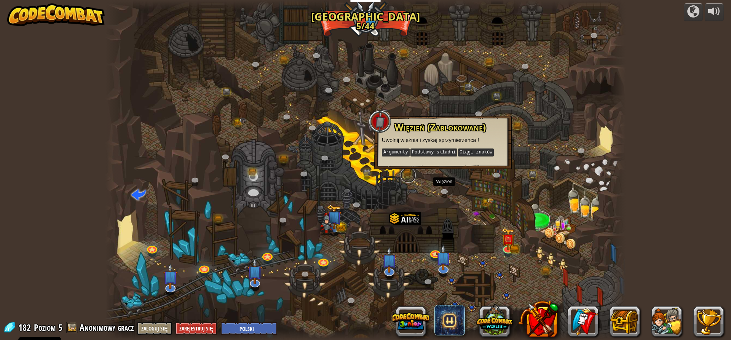
click at [409, 179] on link at bounding box center [408, 175] width 15 height 15
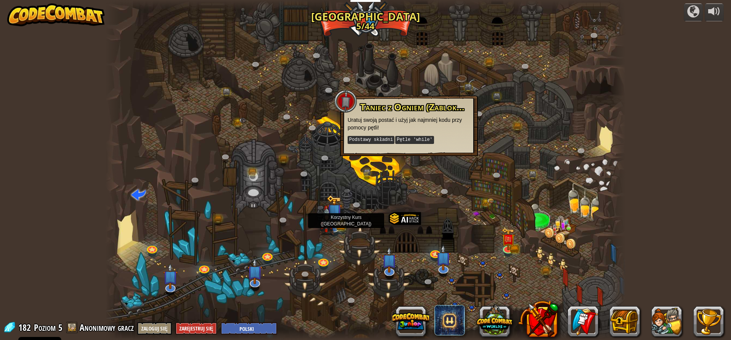
click at [331, 221] on img at bounding box center [326, 221] width 15 height 30
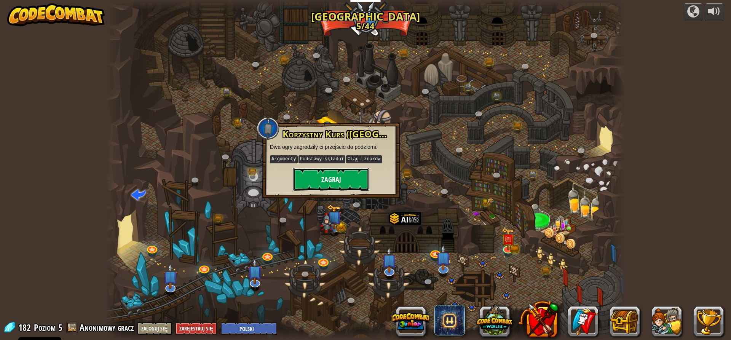
click at [338, 182] on button "Zagraj" at bounding box center [331, 179] width 76 height 23
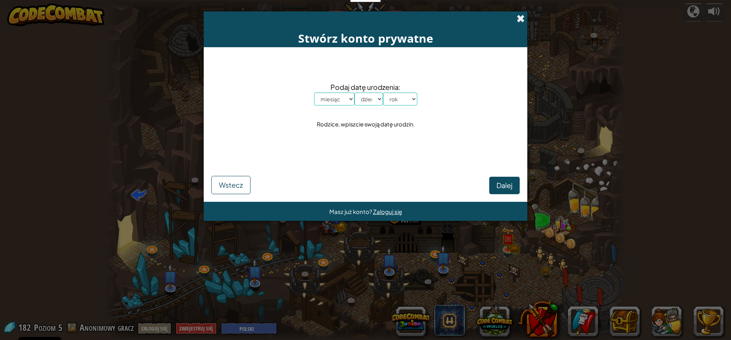
click at [517, 19] on span at bounding box center [521, 18] width 8 height 8
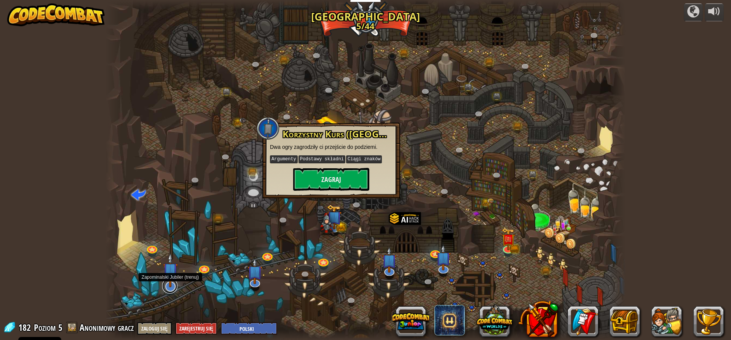
click at [169, 289] on link at bounding box center [169, 285] width 15 height 15
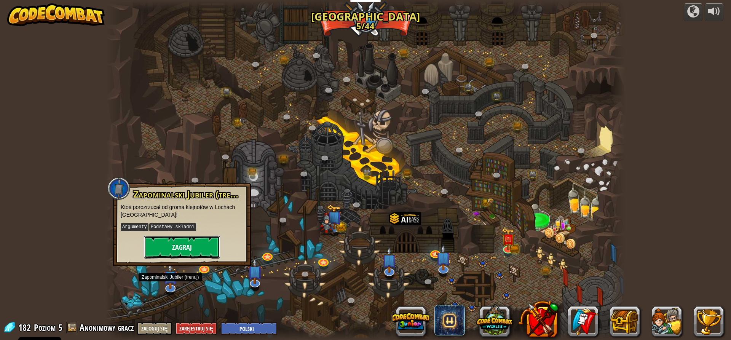
click at [186, 252] on button "Zagraj" at bounding box center [182, 247] width 76 height 23
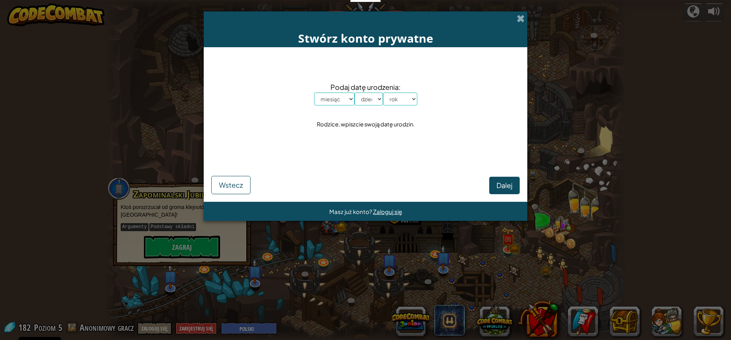
click at [519, 13] on div "Stwórz konto prywatne" at bounding box center [366, 29] width 324 height 36
click at [521, 16] on span at bounding box center [521, 18] width 8 height 8
